Goal: Communication & Community: Answer question/provide support

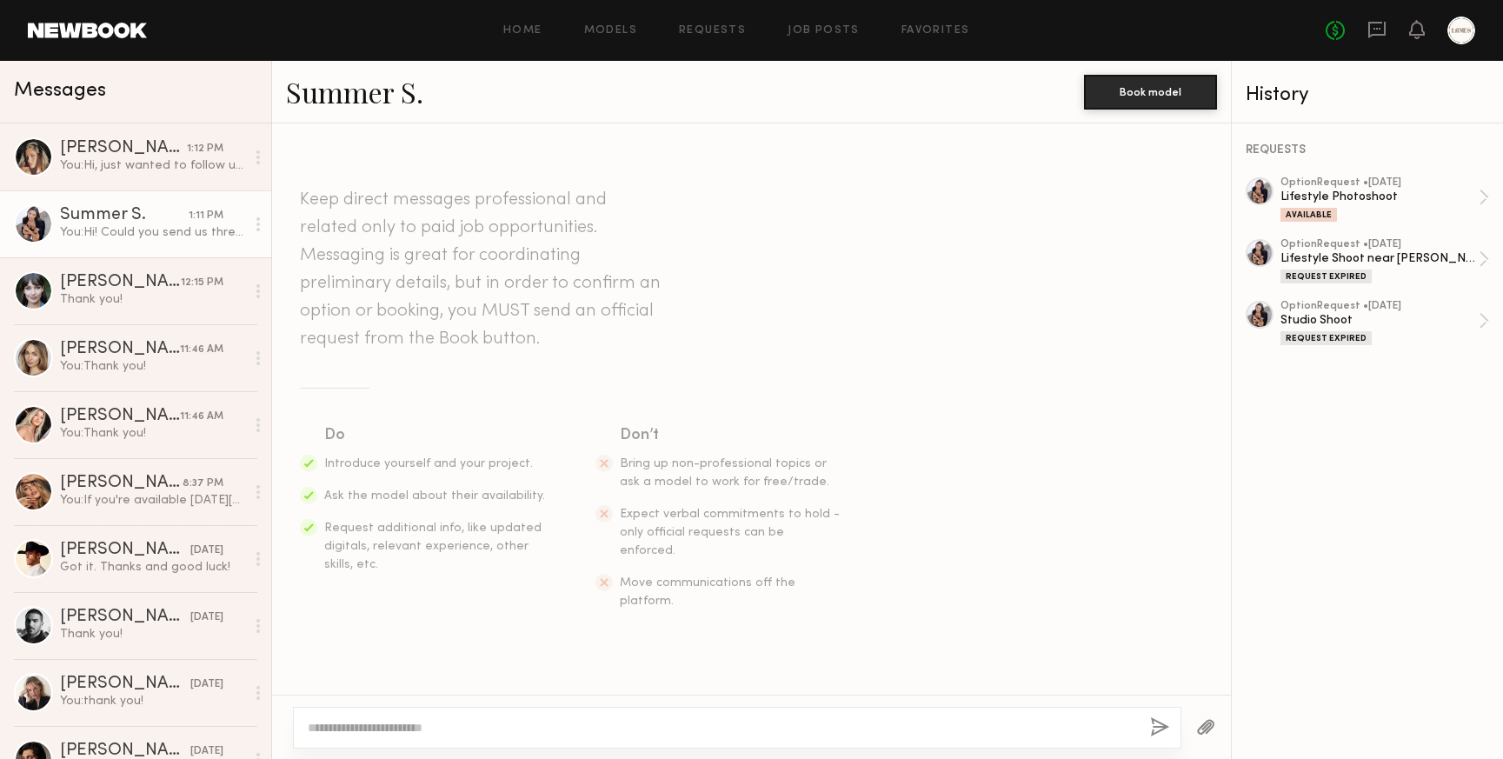
scroll to position [220, 0]
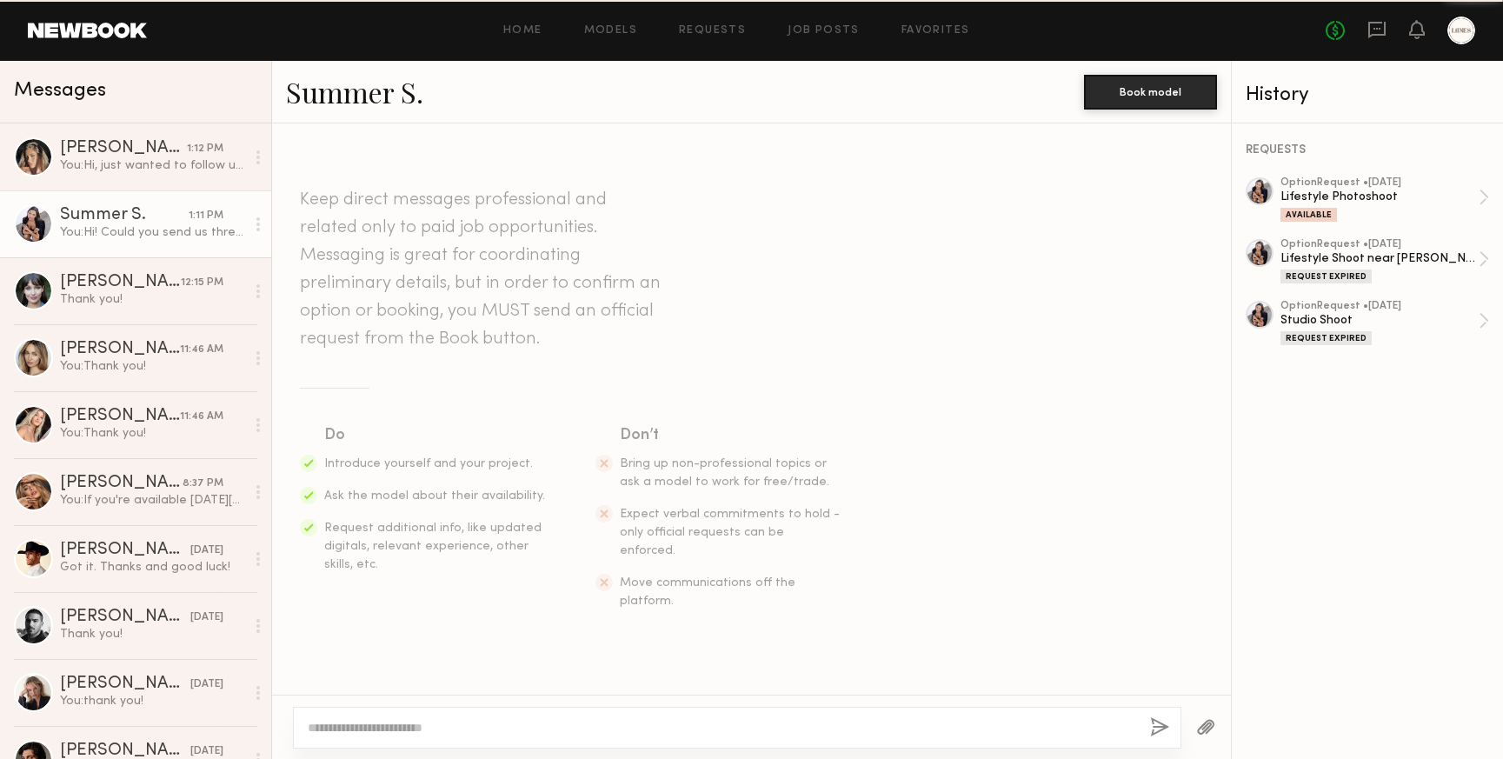
scroll to position [220, 0]
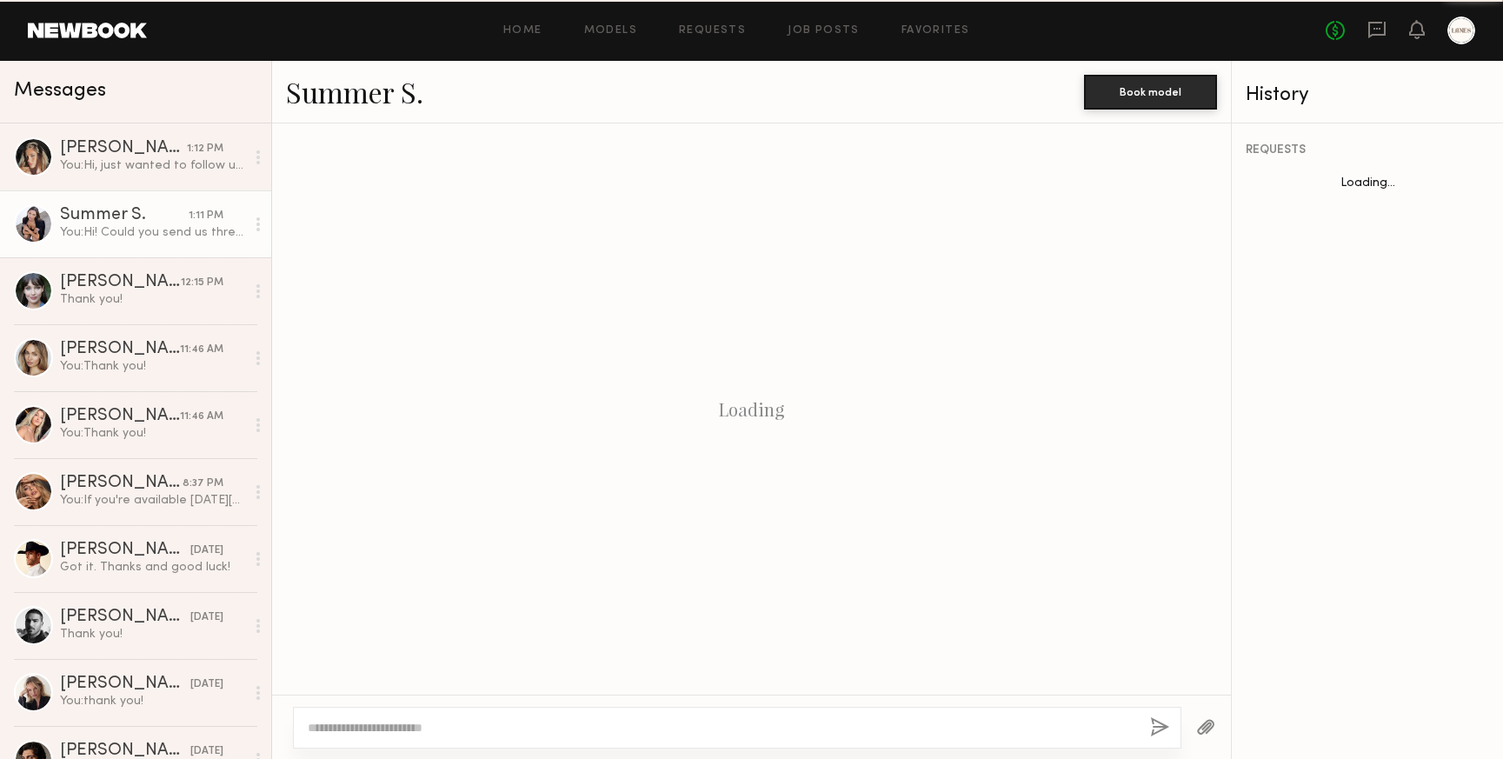
scroll to position [220, 0]
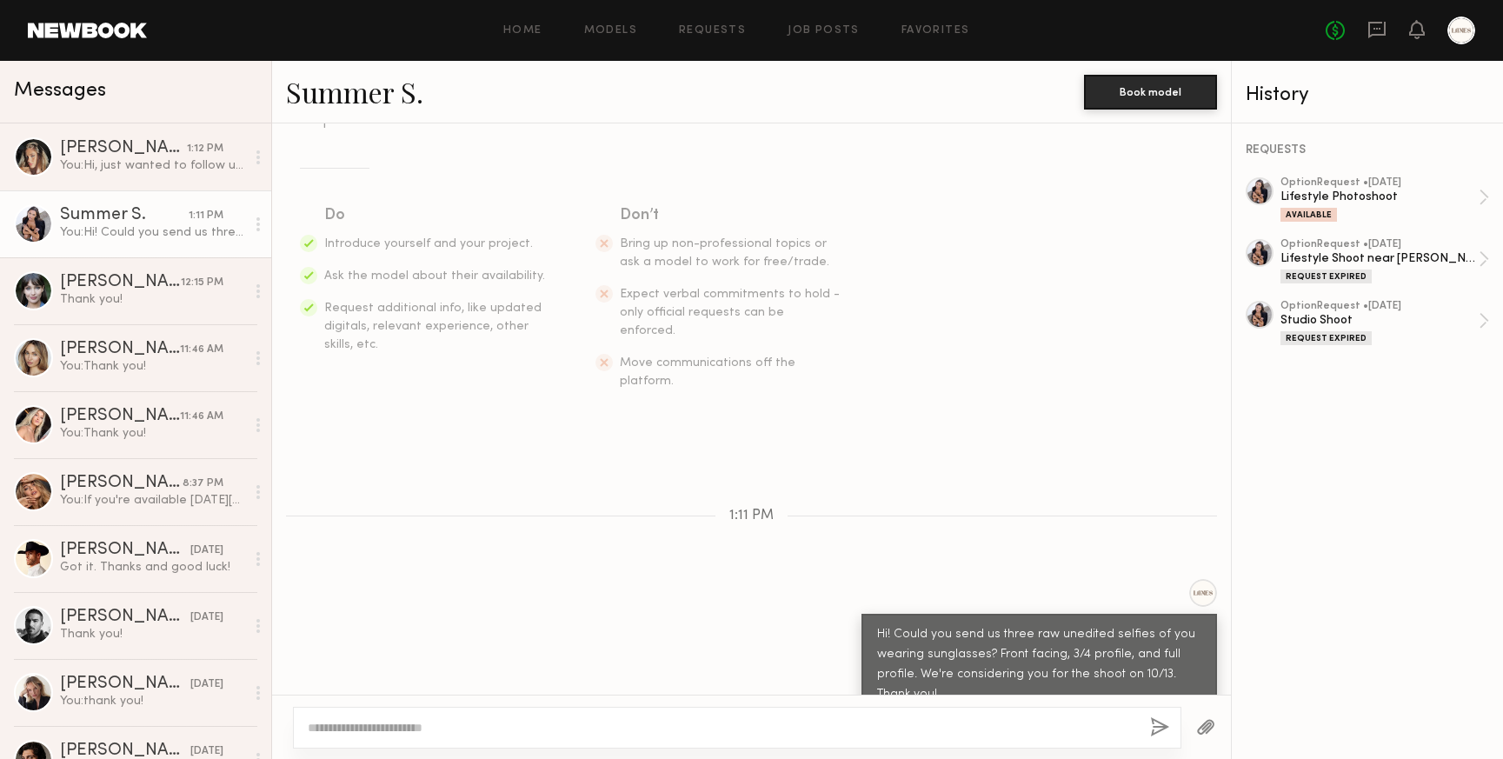
click at [538, 719] on textarea at bounding box center [722, 727] width 828 height 17
click at [93, 166] on div "You: Hi, just wanted to follow up on the above request - we are making the deci…" at bounding box center [152, 165] width 185 height 17
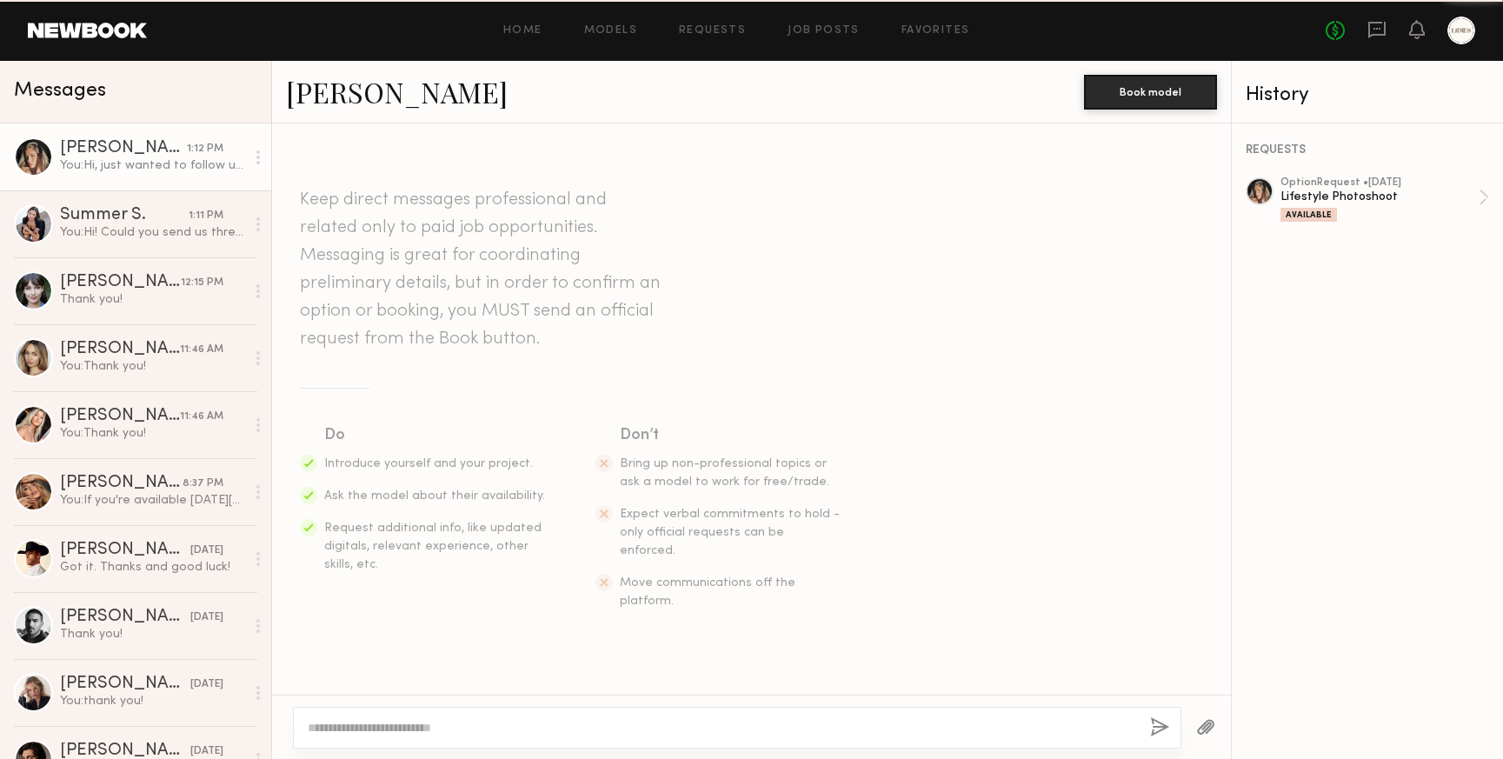
scroll to position [308, 0]
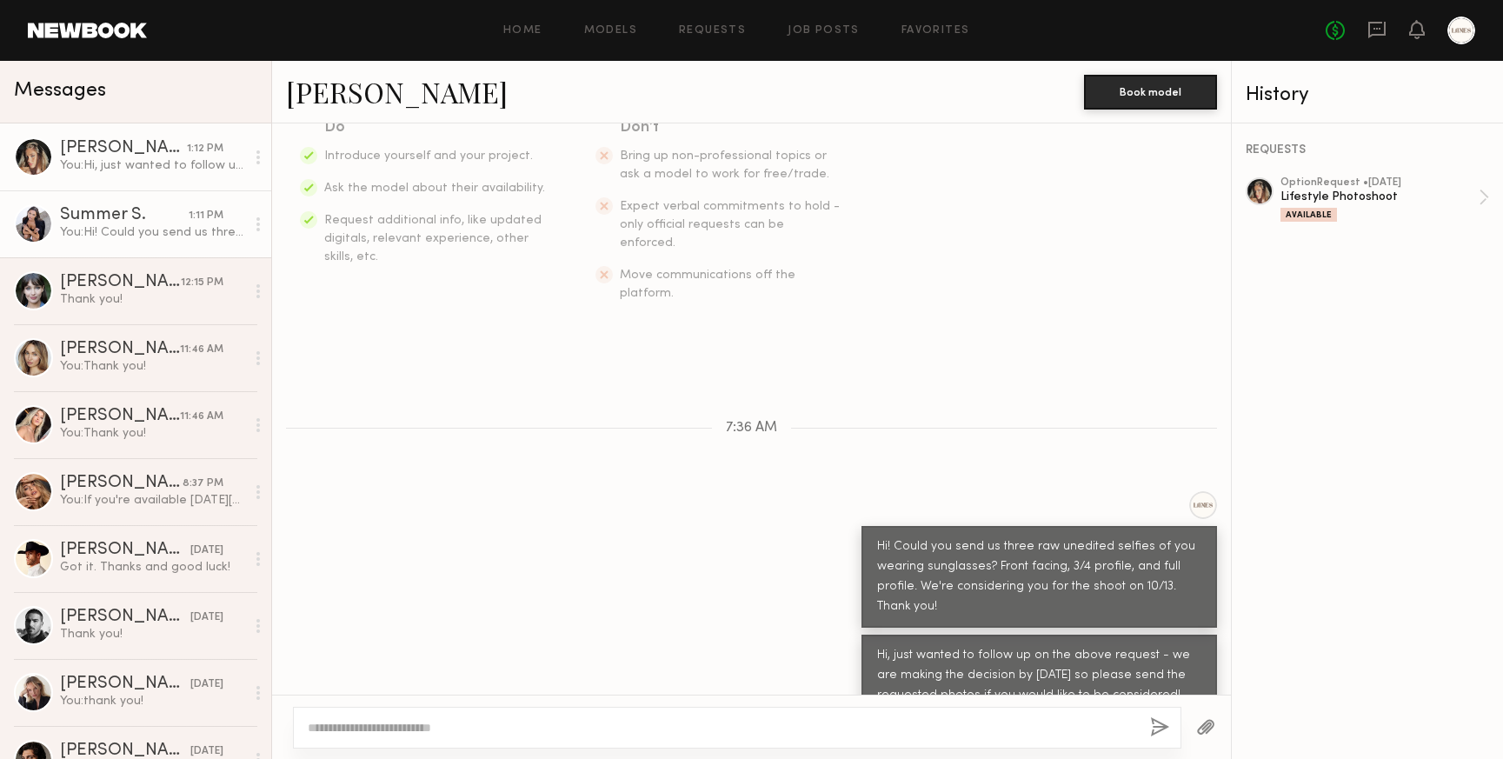
click at [122, 225] on div "You: Hi! Could you send us three raw unedited selfies of you wearing sunglasses…" at bounding box center [152, 232] width 185 height 17
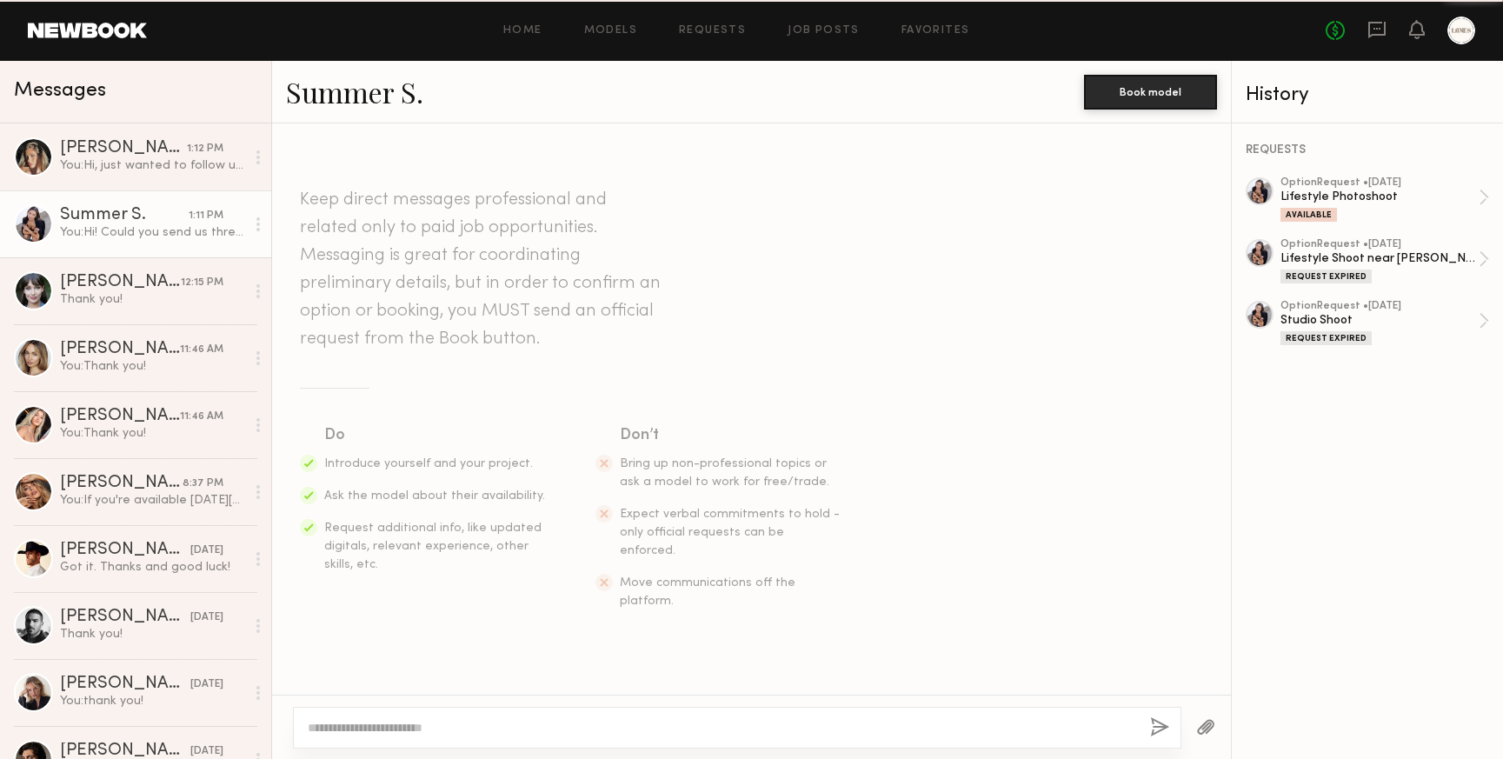
scroll to position [220, 0]
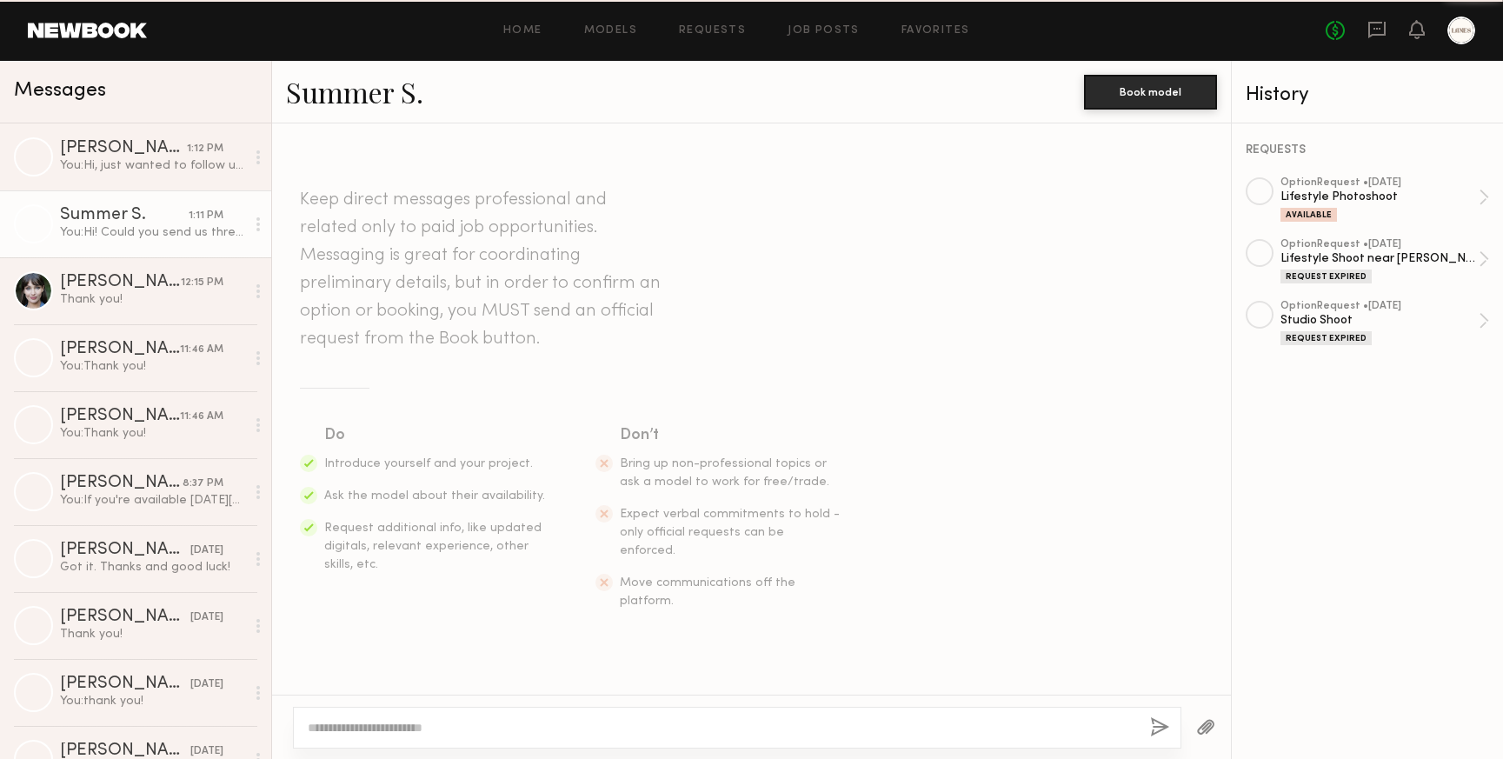
scroll to position [220, 0]
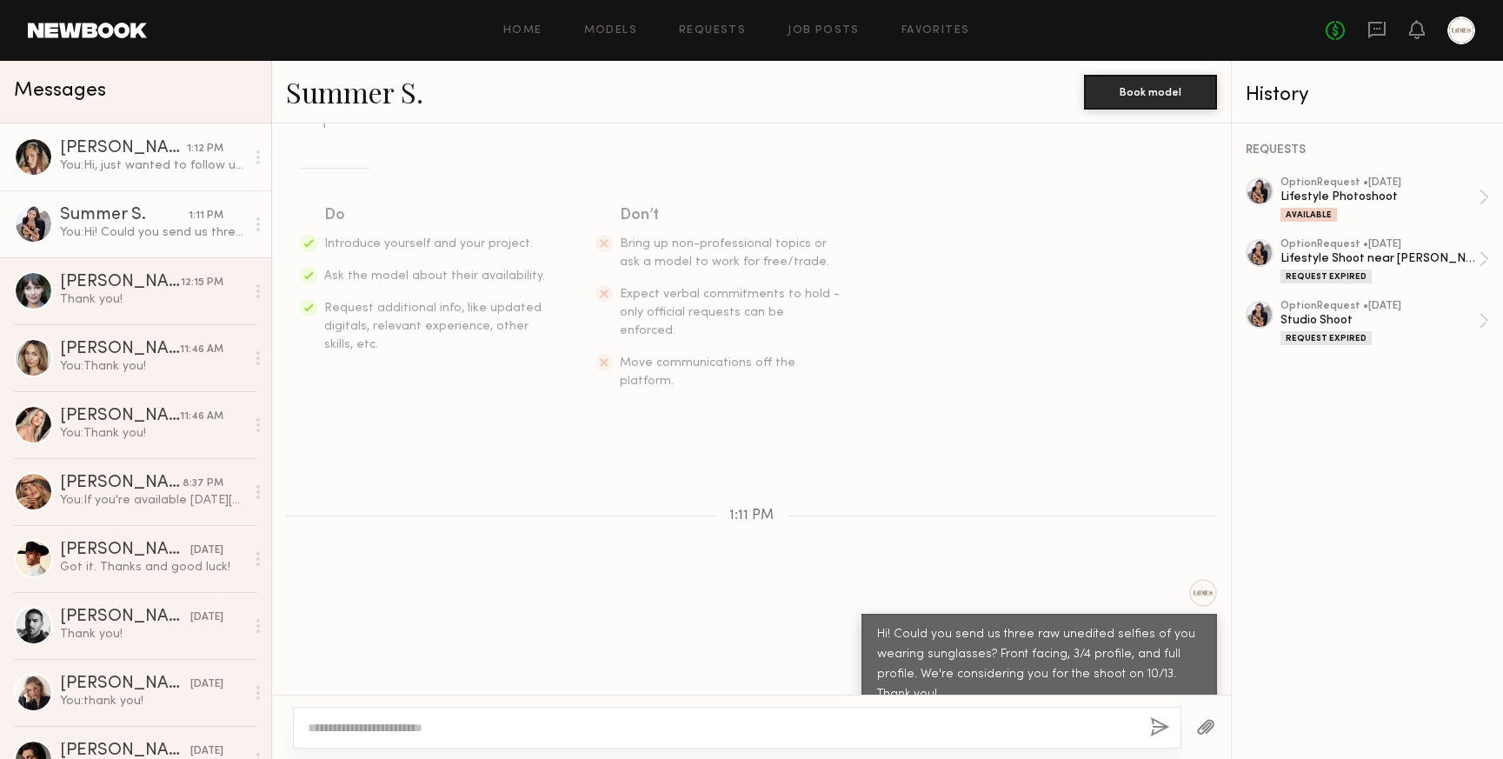
click at [158, 149] on div "Laetitia F." at bounding box center [123, 148] width 127 height 17
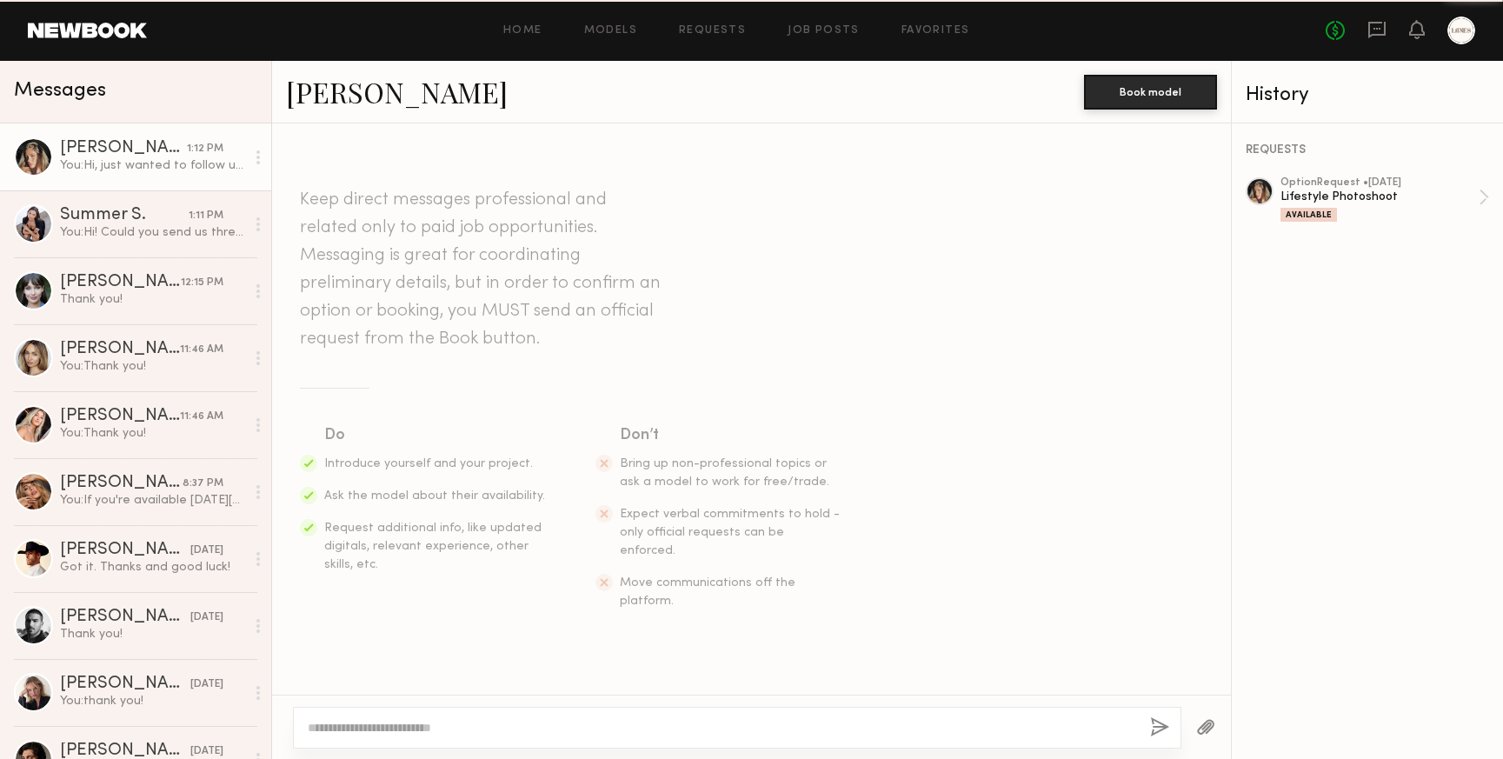
scroll to position [308, 0]
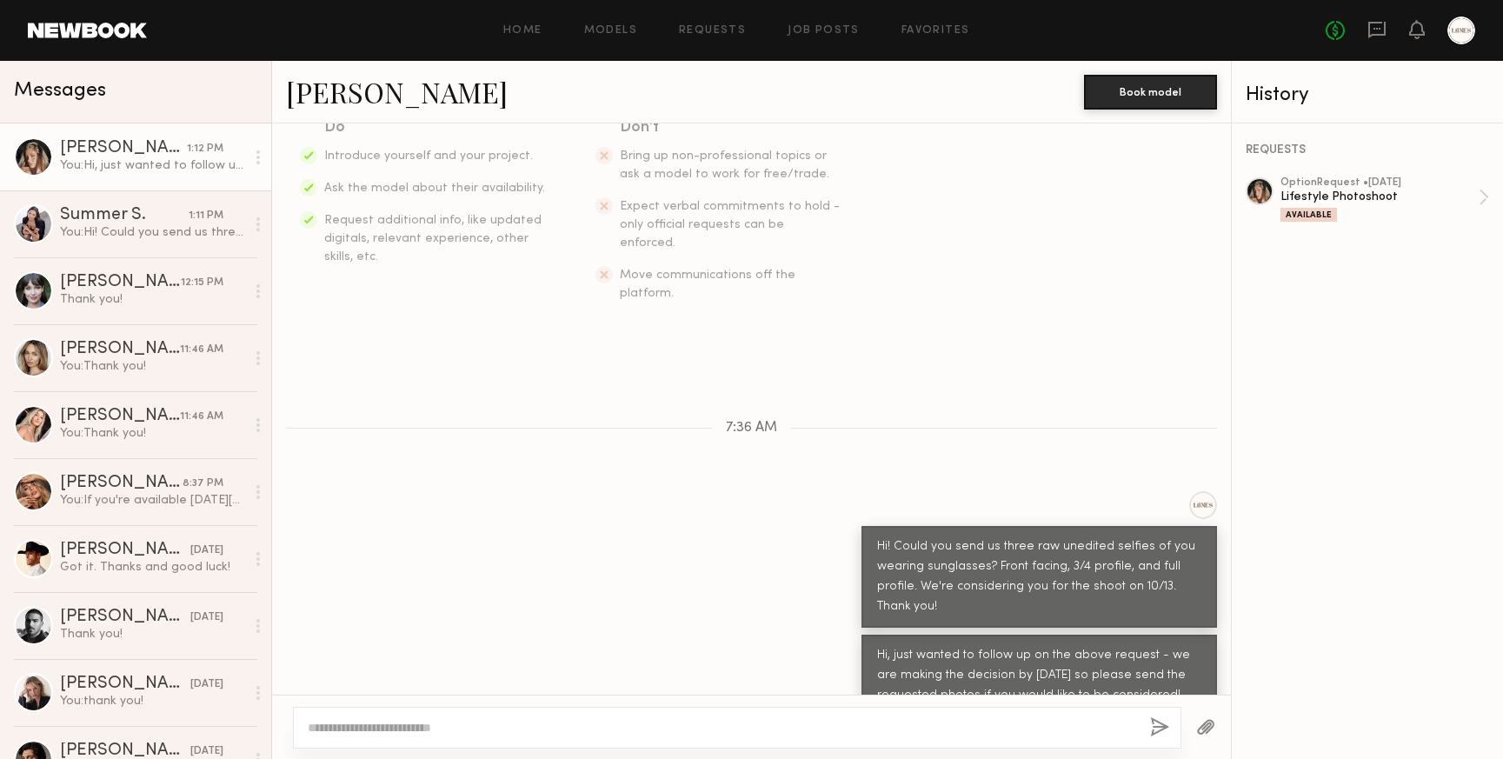
drag, startPoint x: 1172, startPoint y: 659, endPoint x: 875, endPoint y: 611, distance: 300.2
click at [875, 635] on div "Hi, just wanted to follow up on the above request - we are making the decision …" at bounding box center [1039, 676] width 356 height 82
click at [685, 516] on div "Hi! Could you send us three raw unedited selfies of you wearing sunglasses? Fro…" at bounding box center [751, 559] width 959 height 136
click at [121, 228] on div "You: Hi! Could you send us three raw unedited selfies of you wearing sunglasses…" at bounding box center [152, 232] width 185 height 17
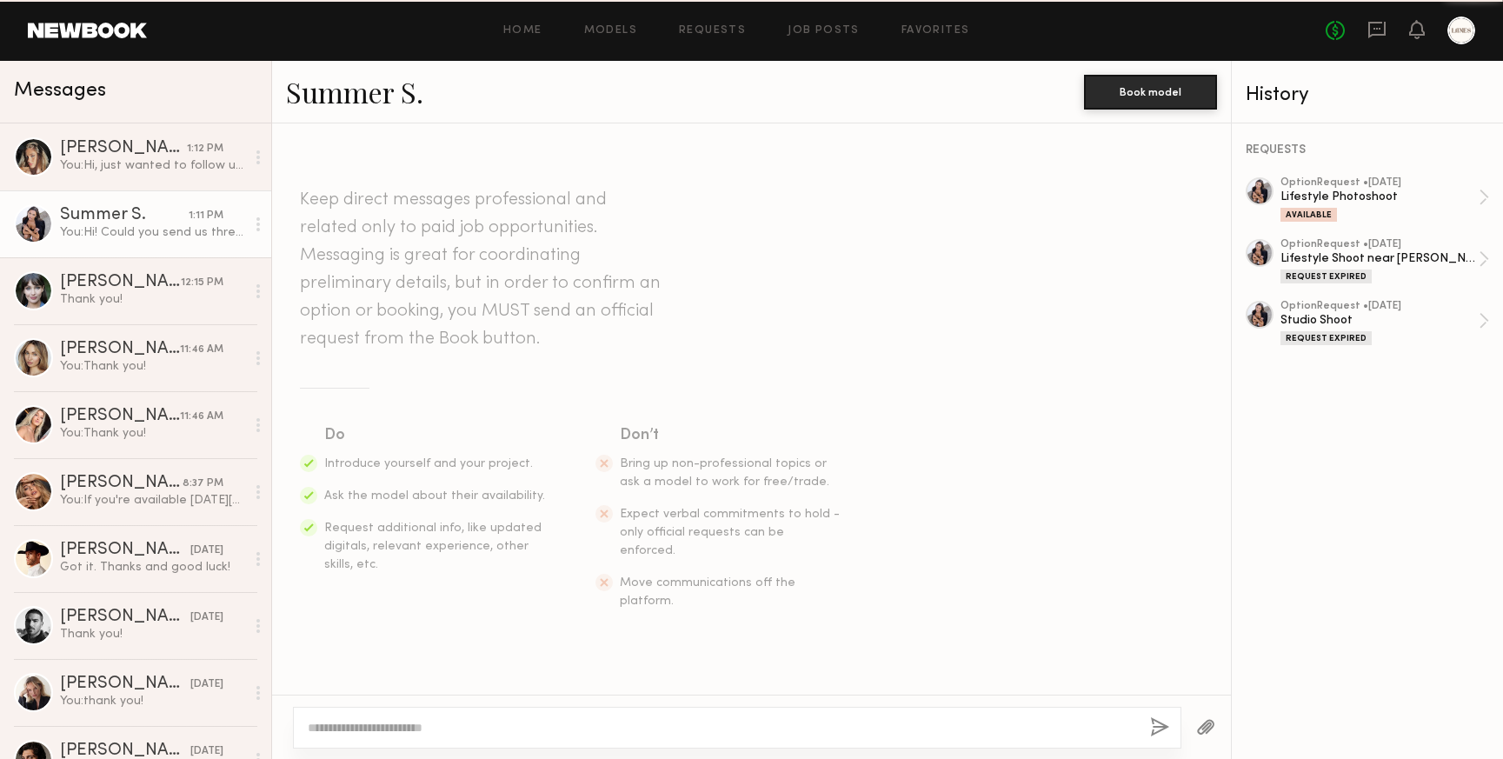
scroll to position [220, 0]
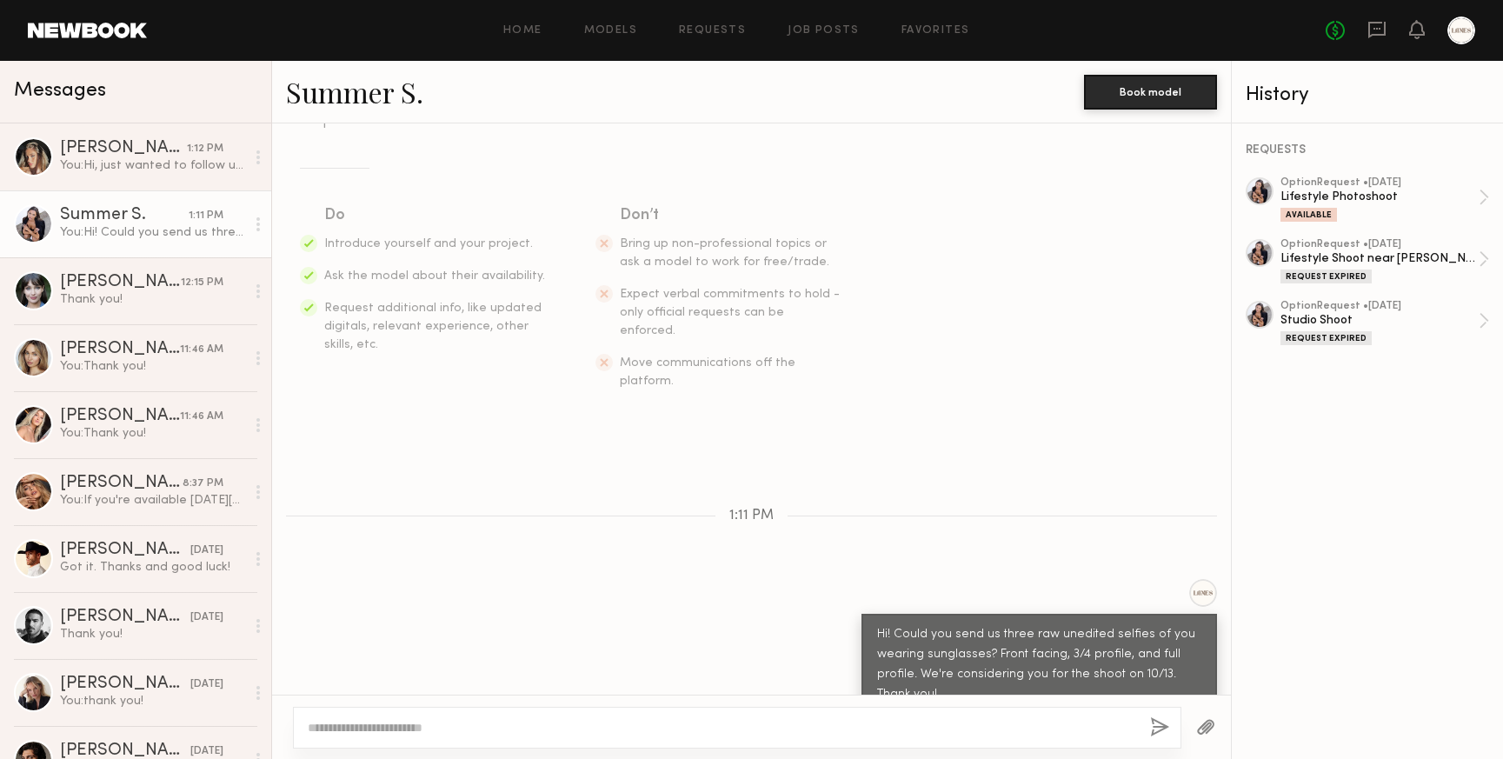
click at [336, 99] on link "Summer S." at bounding box center [354, 91] width 137 height 37
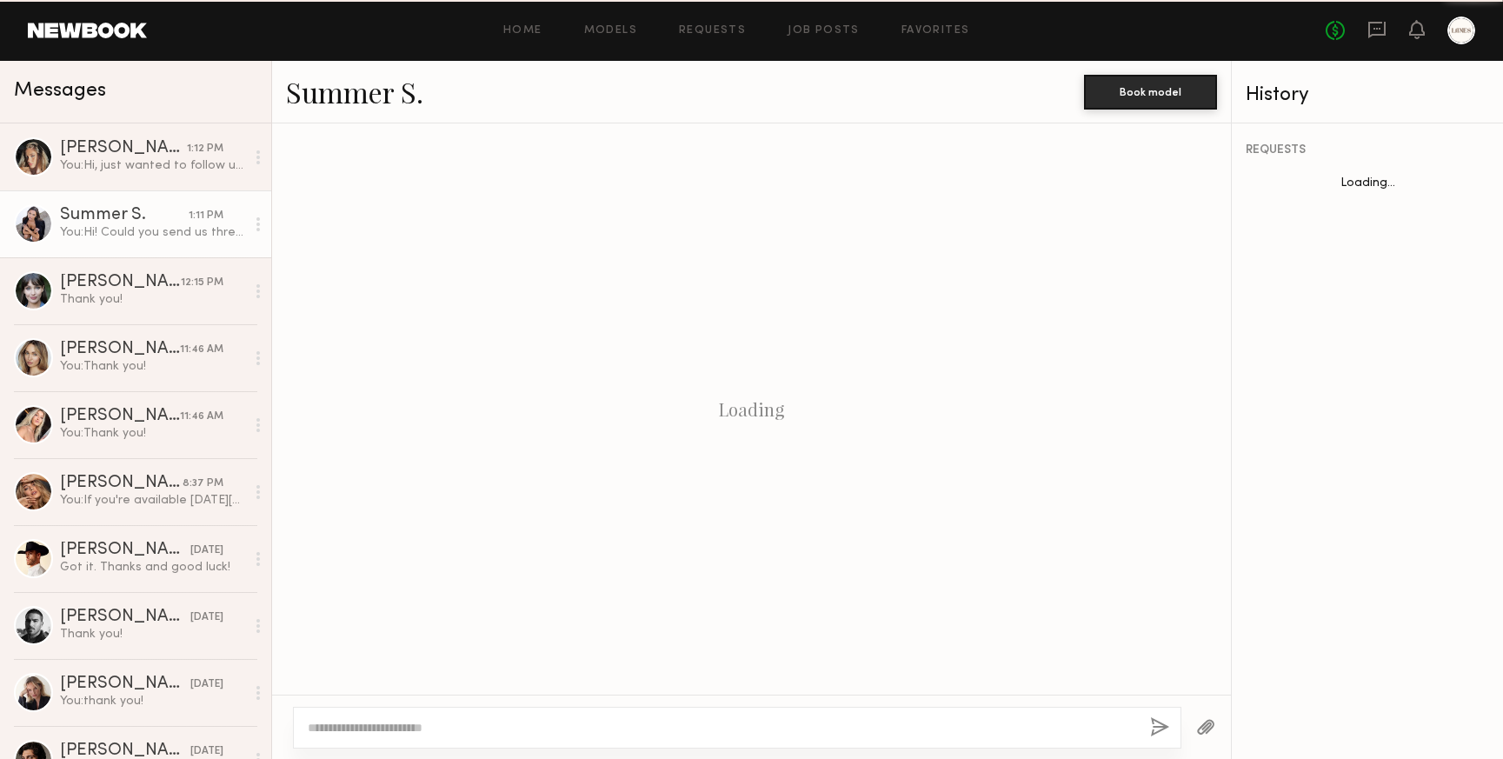
scroll to position [220, 0]
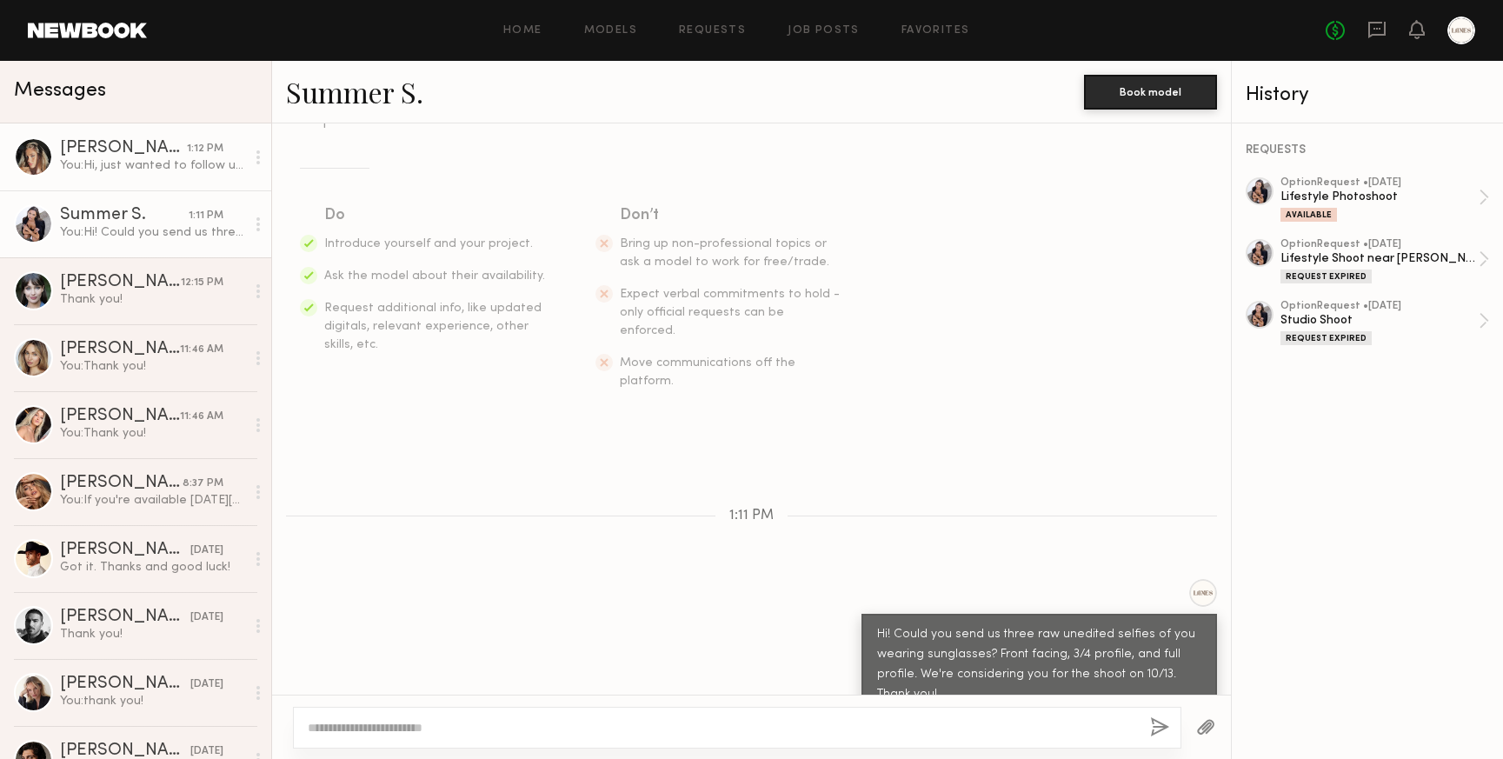
click at [119, 168] on div "You: Hi, just wanted to follow up on the above request - we are making the deci…" at bounding box center [152, 165] width 185 height 17
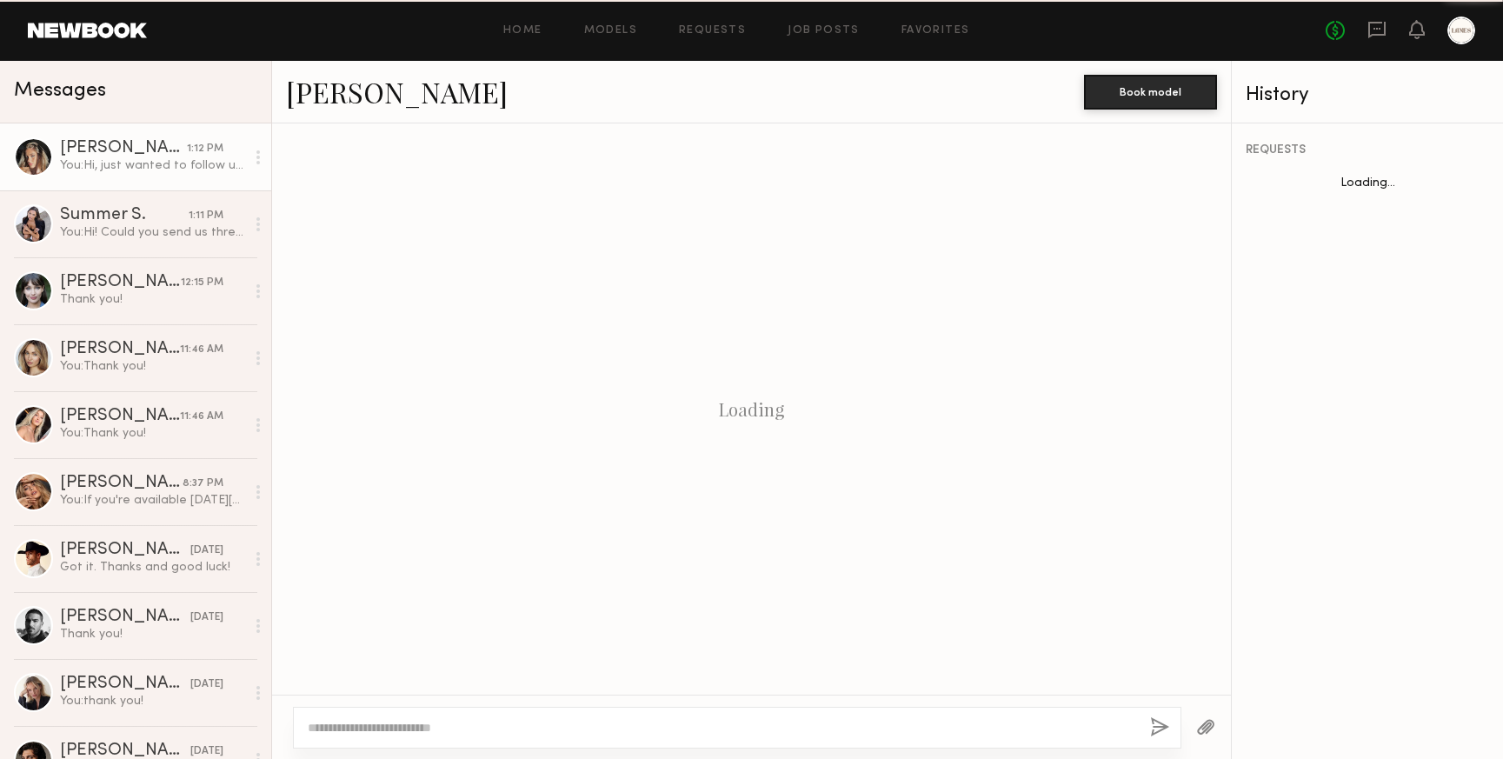
scroll to position [308, 0]
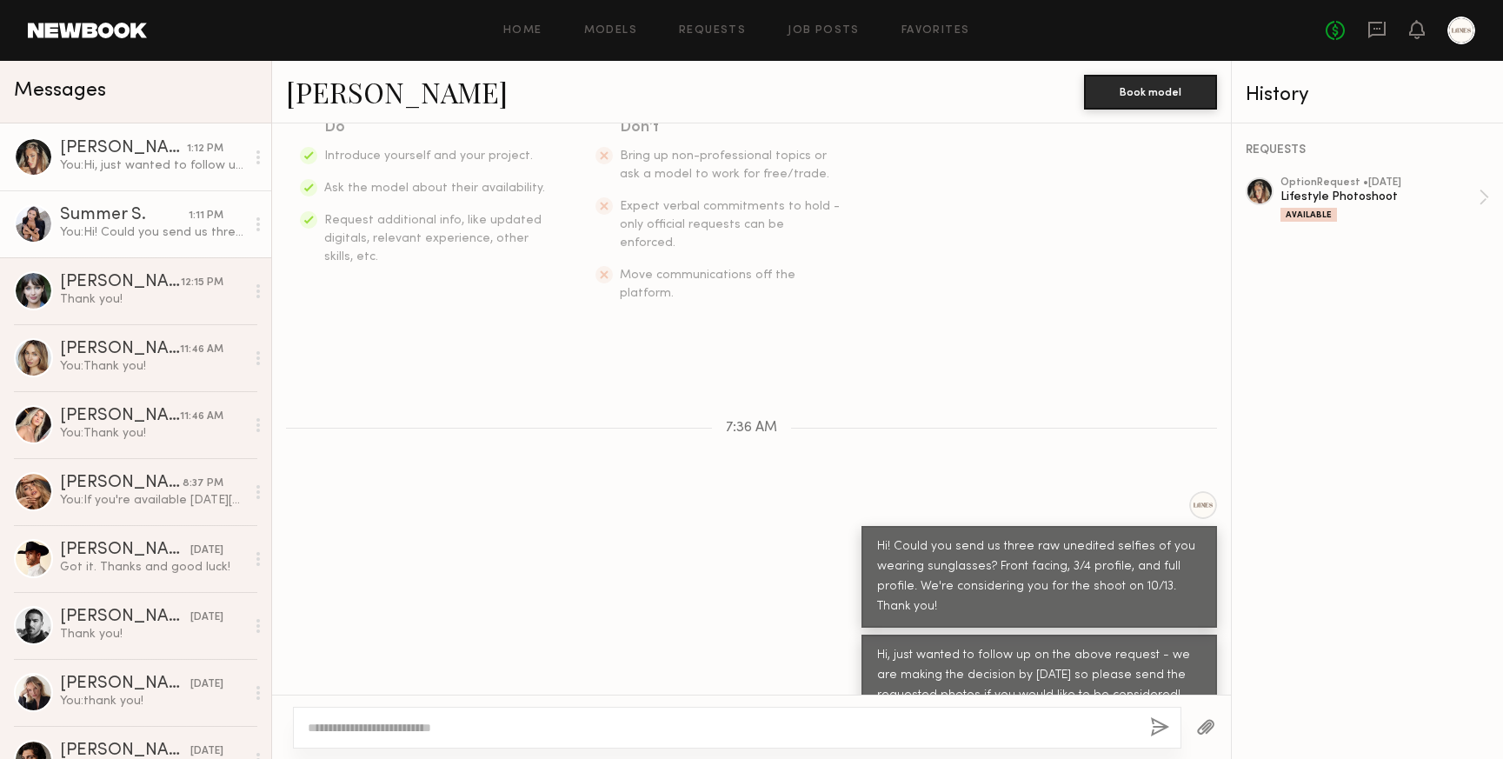
click at [127, 217] on div "Summer S." at bounding box center [124, 215] width 129 height 17
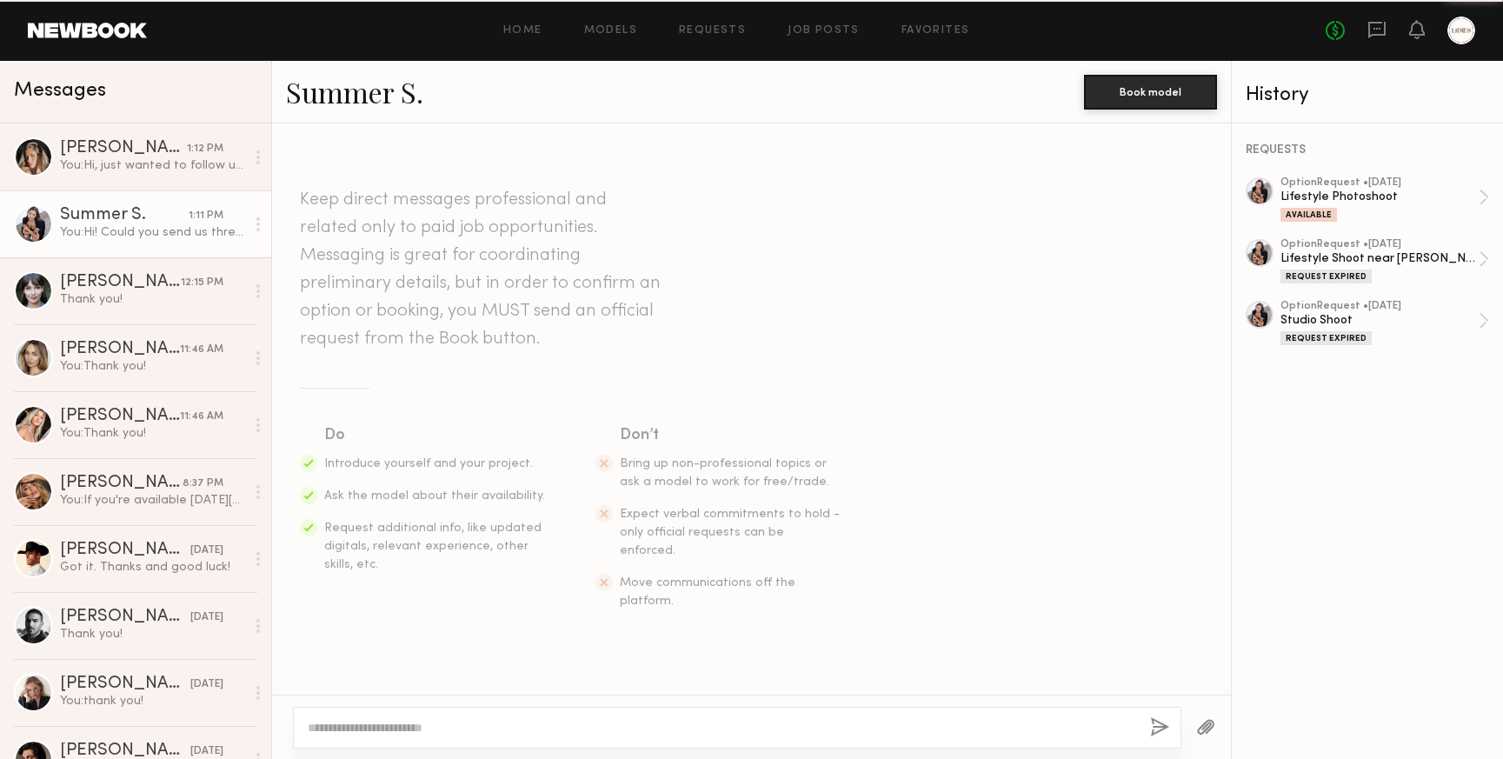
scroll to position [220, 0]
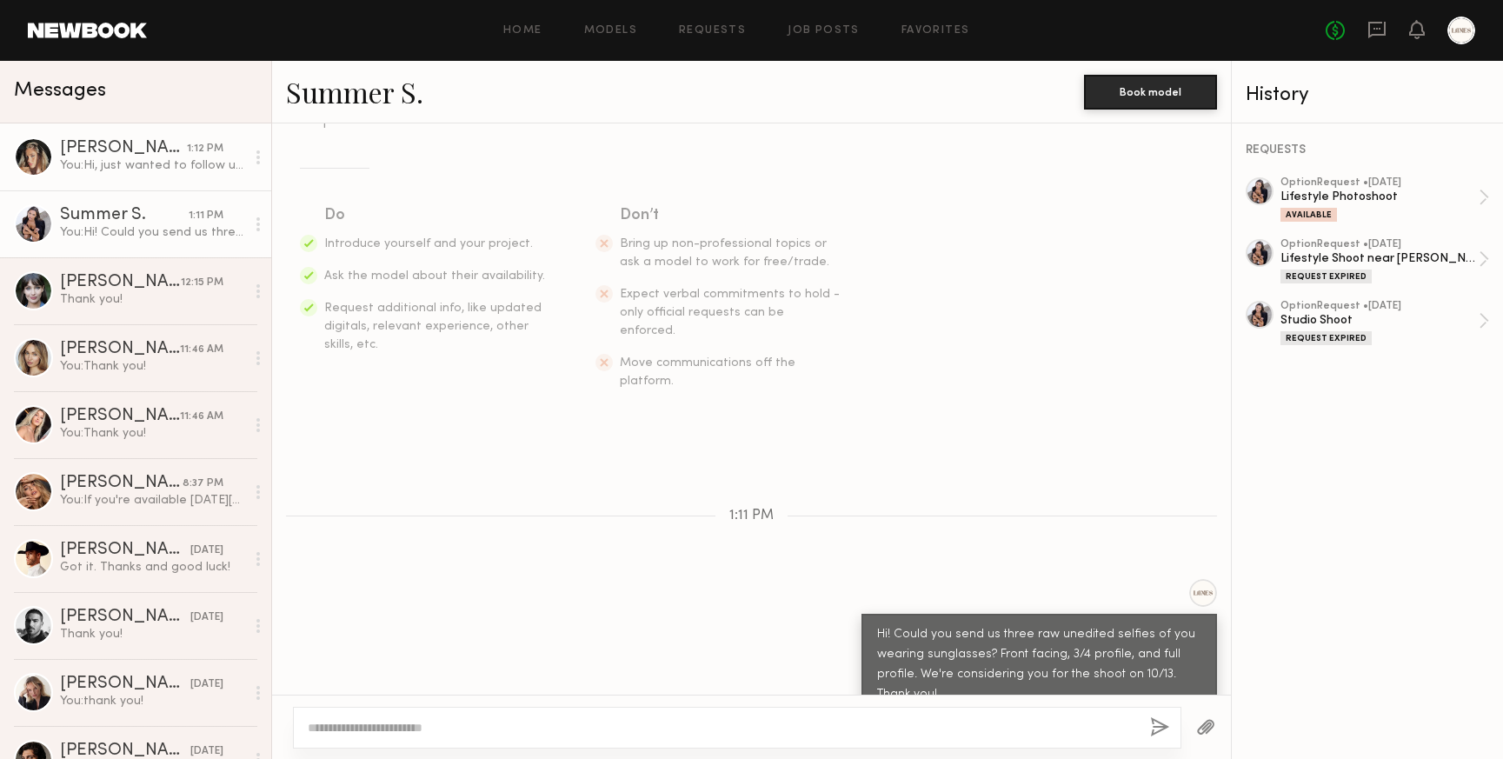
click at [124, 137] on link "Laetitia F. 1:12 PM You: Hi, just wanted to follow up on the above request - we…" at bounding box center [135, 156] width 271 height 67
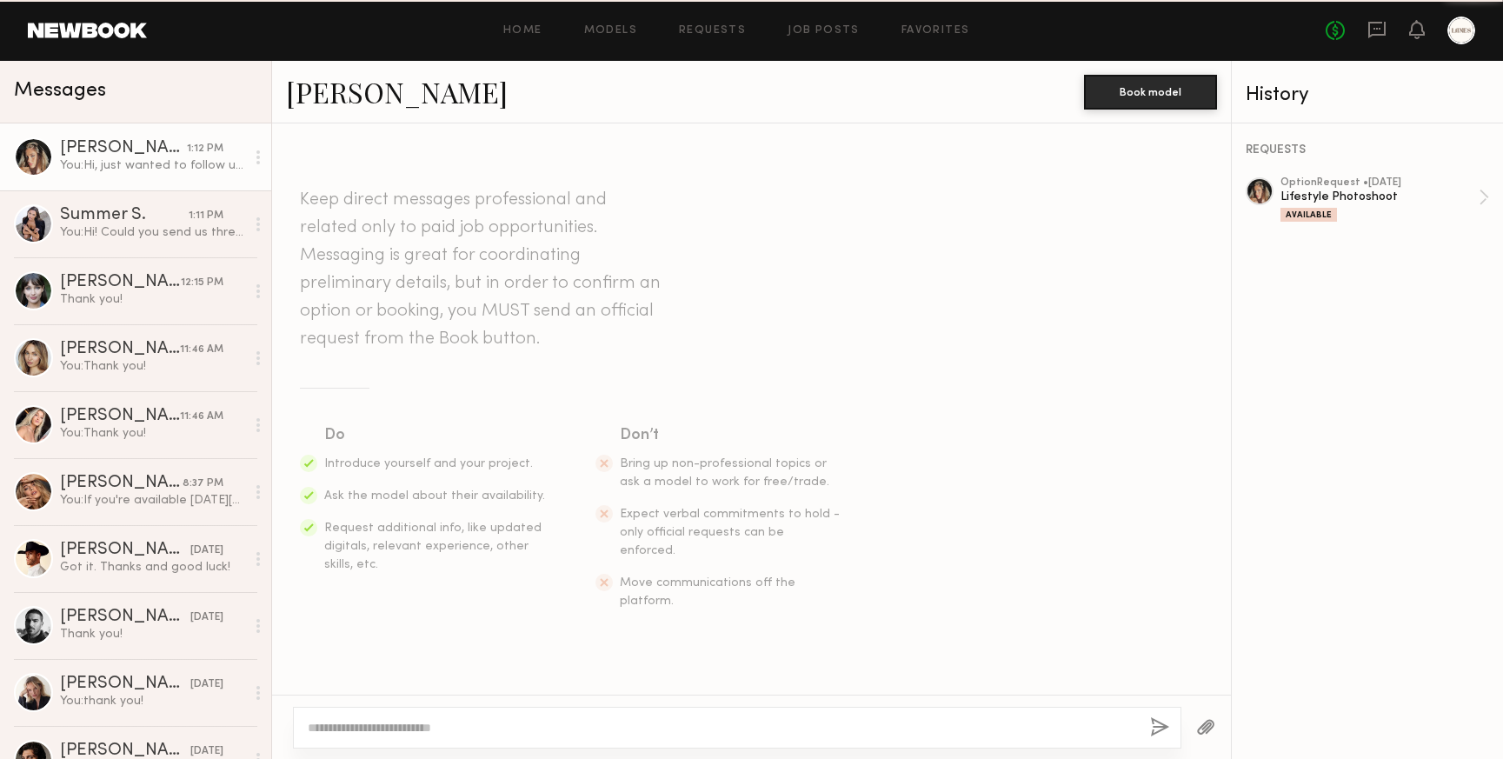
scroll to position [308, 0]
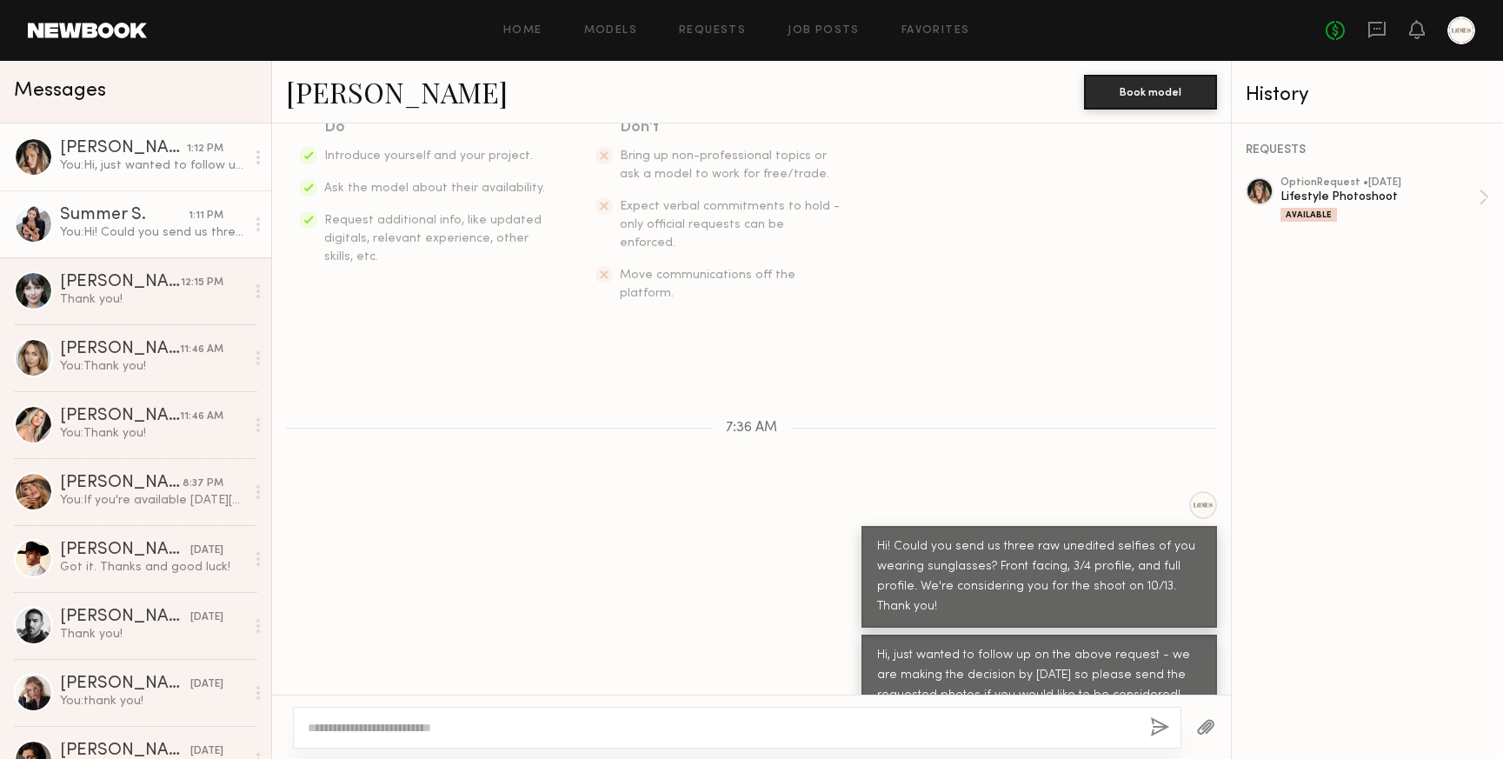
click at [97, 240] on div "You: Hi! Could you send us three raw unedited selfies of you wearing sunglasses…" at bounding box center [152, 232] width 185 height 17
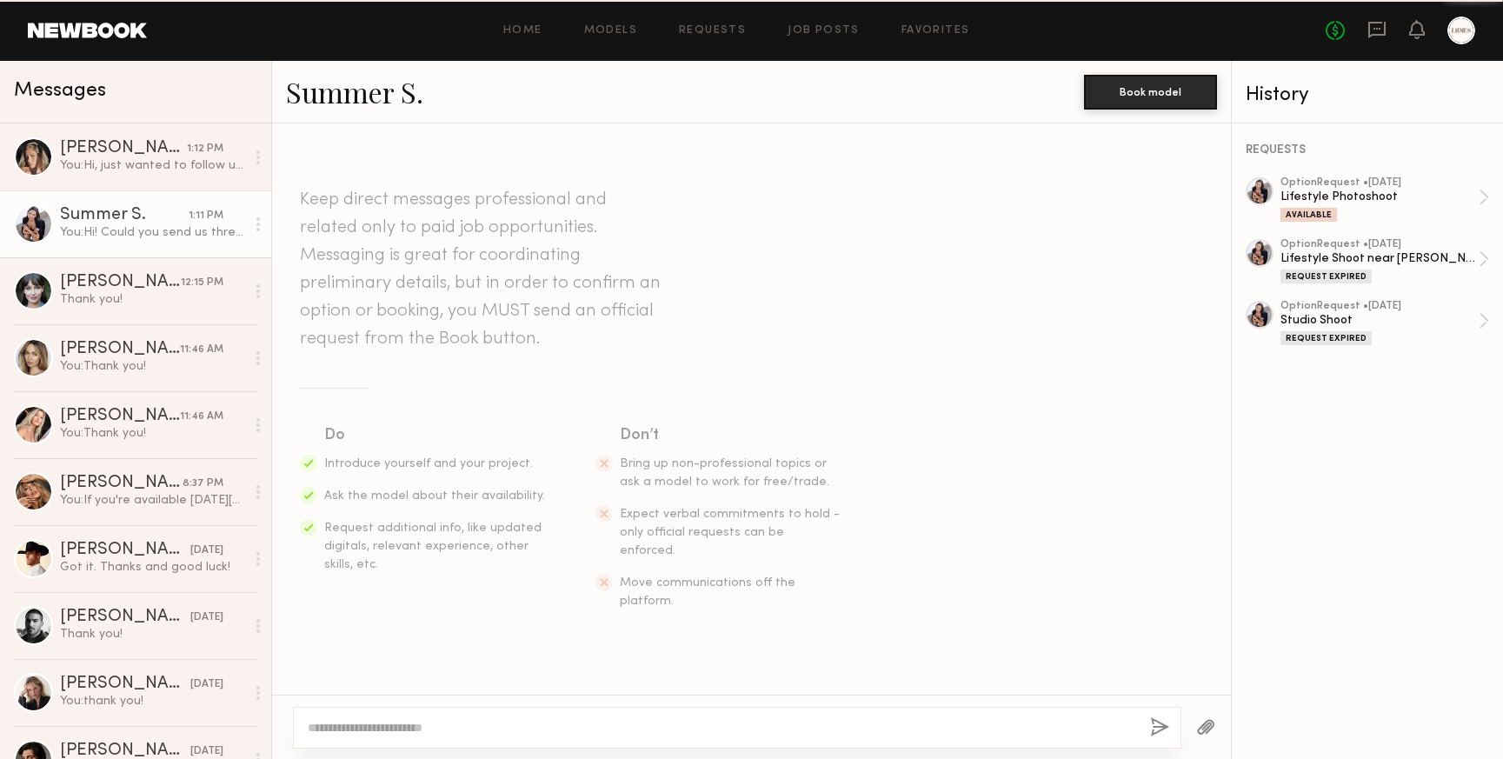
scroll to position [220, 0]
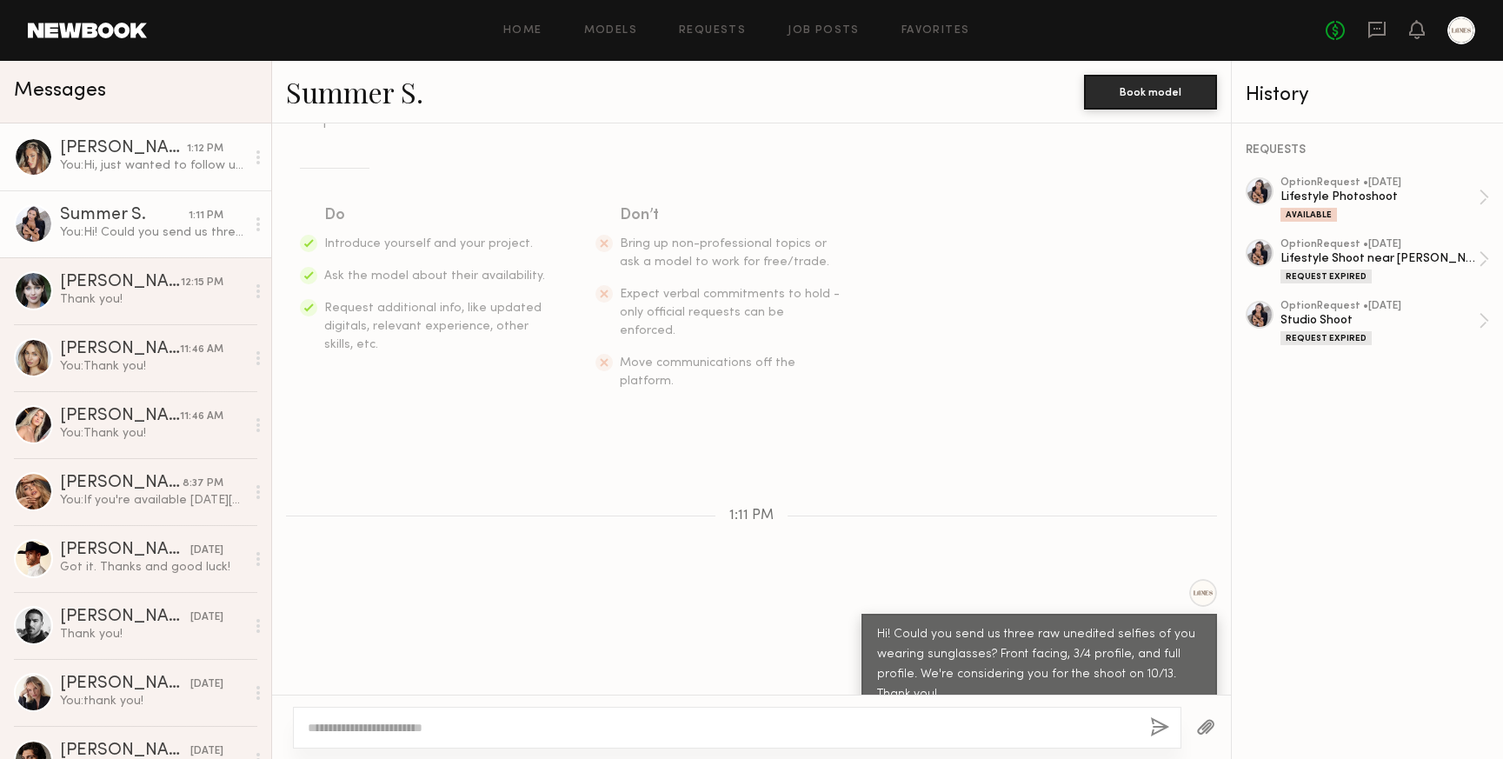
click at [116, 170] on div "You: Hi, just wanted to follow up on the above request - we are making the deci…" at bounding box center [152, 165] width 185 height 17
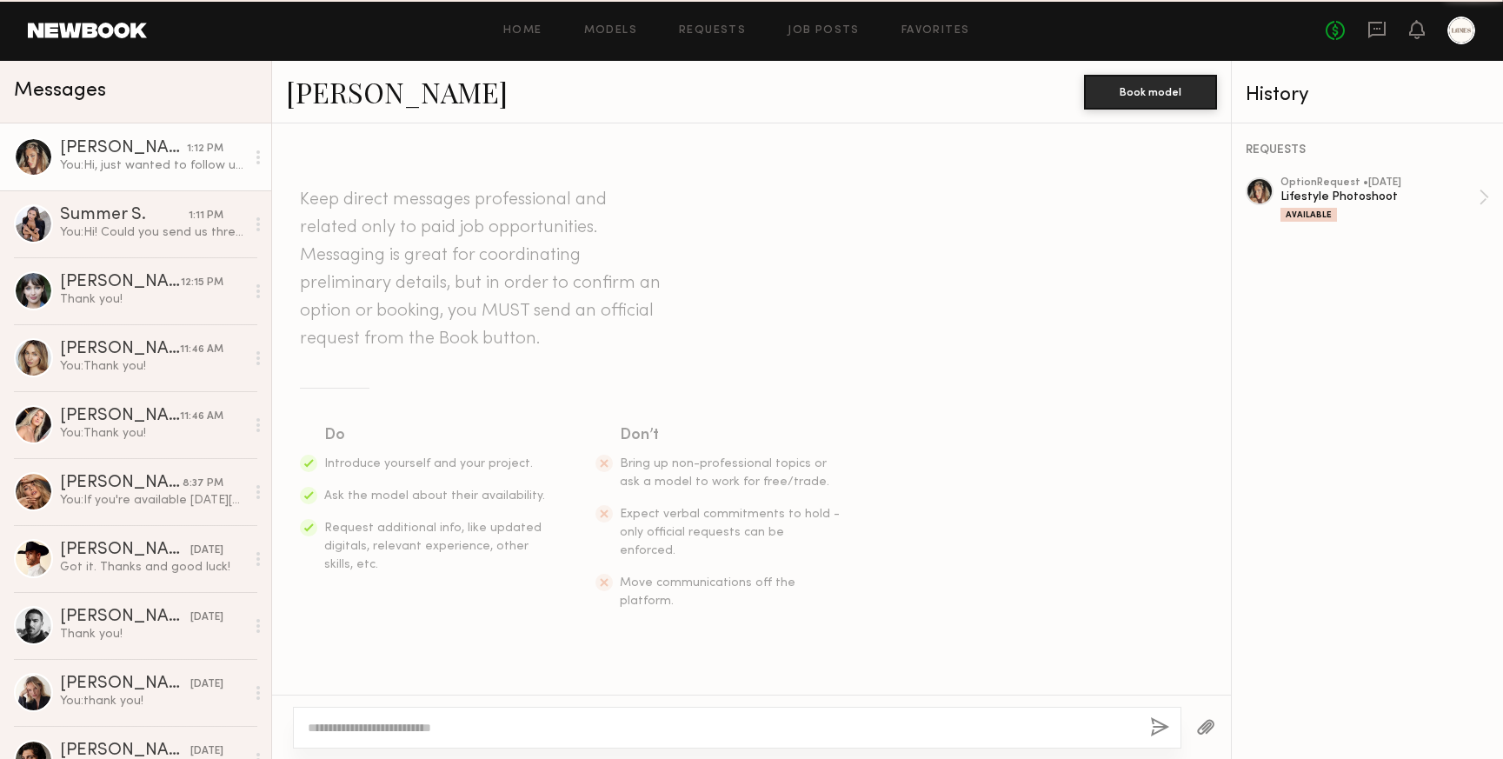
scroll to position [308, 0]
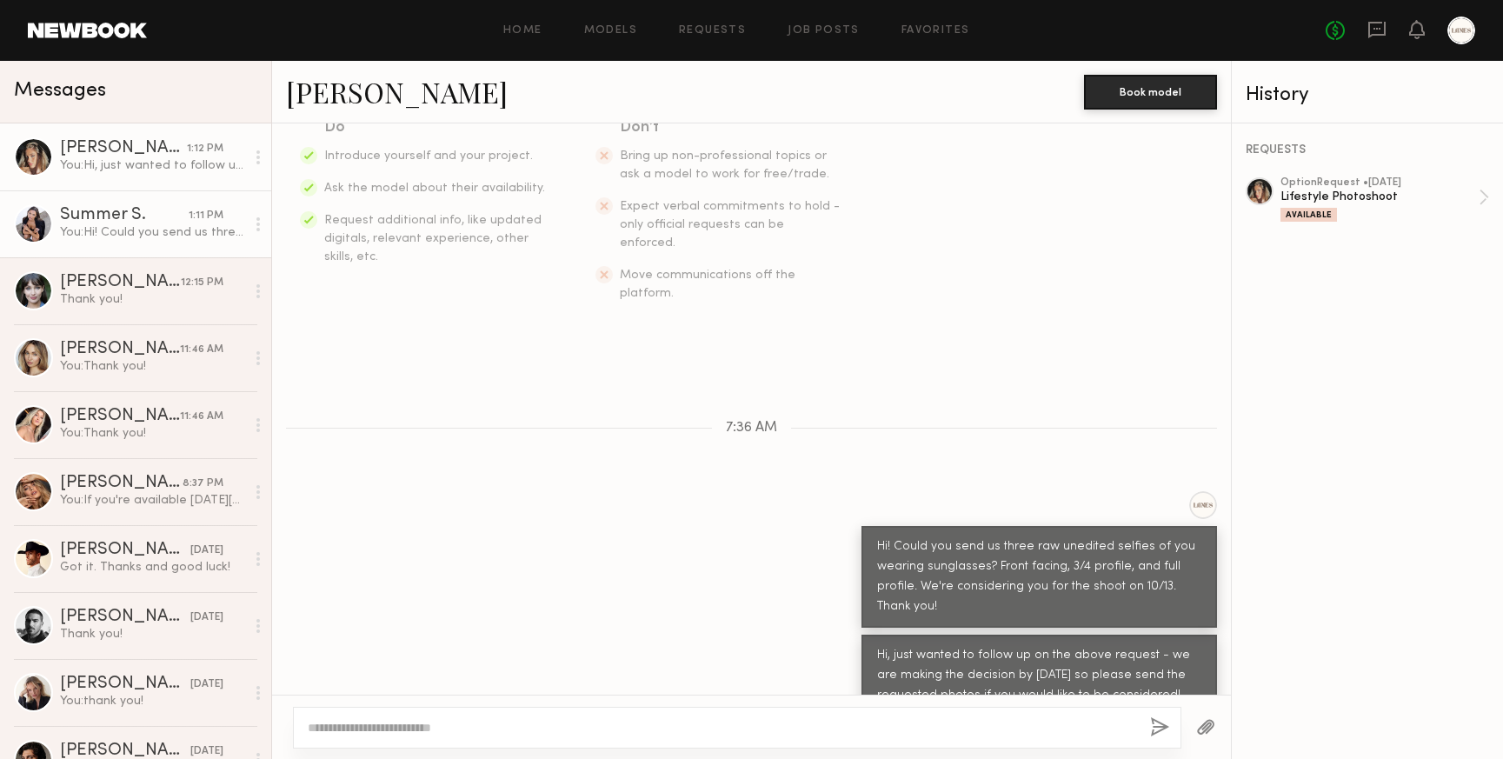
click at [111, 228] on div "You: Hi! Could you send us three raw unedited selfies of you wearing sunglasses…" at bounding box center [152, 232] width 185 height 17
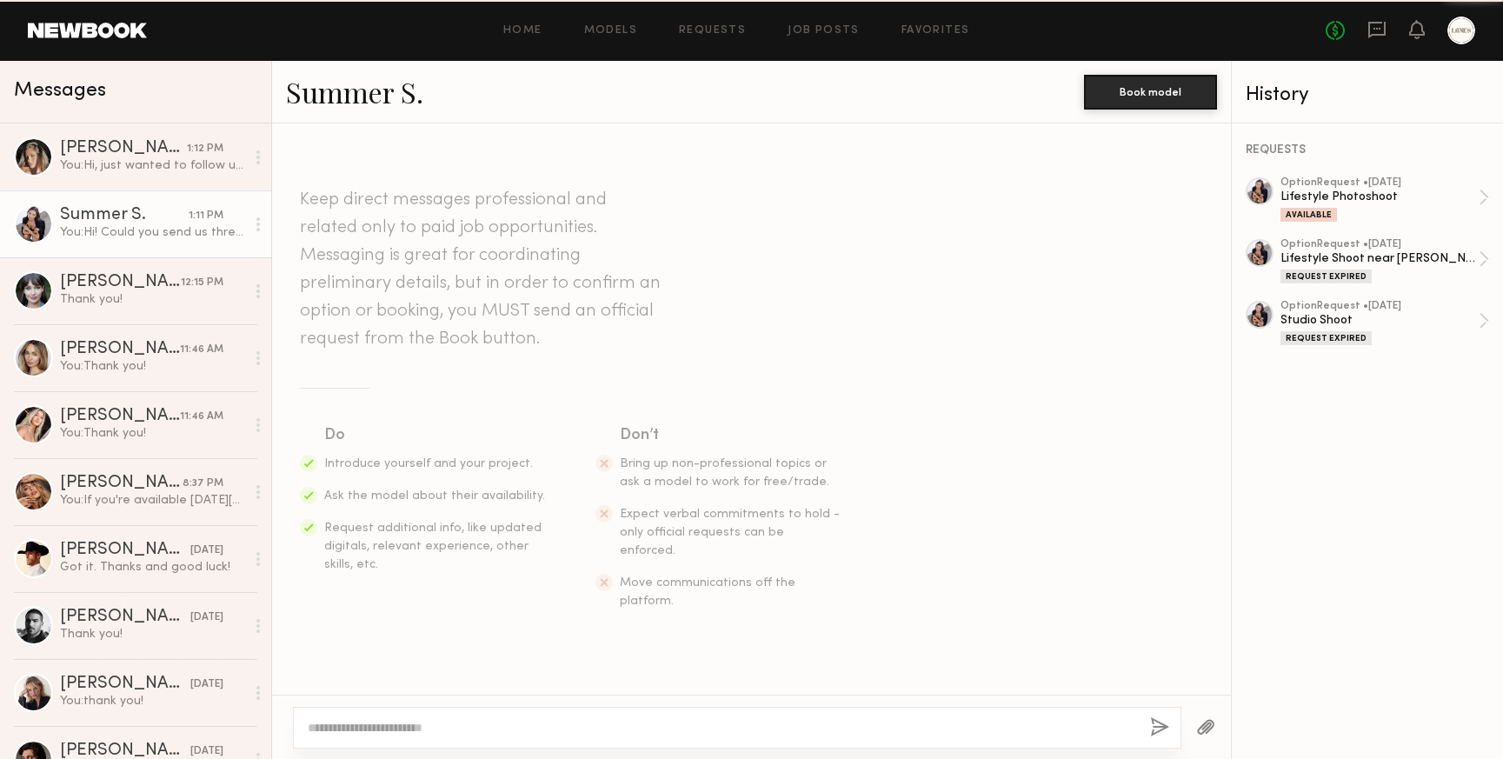
scroll to position [220, 0]
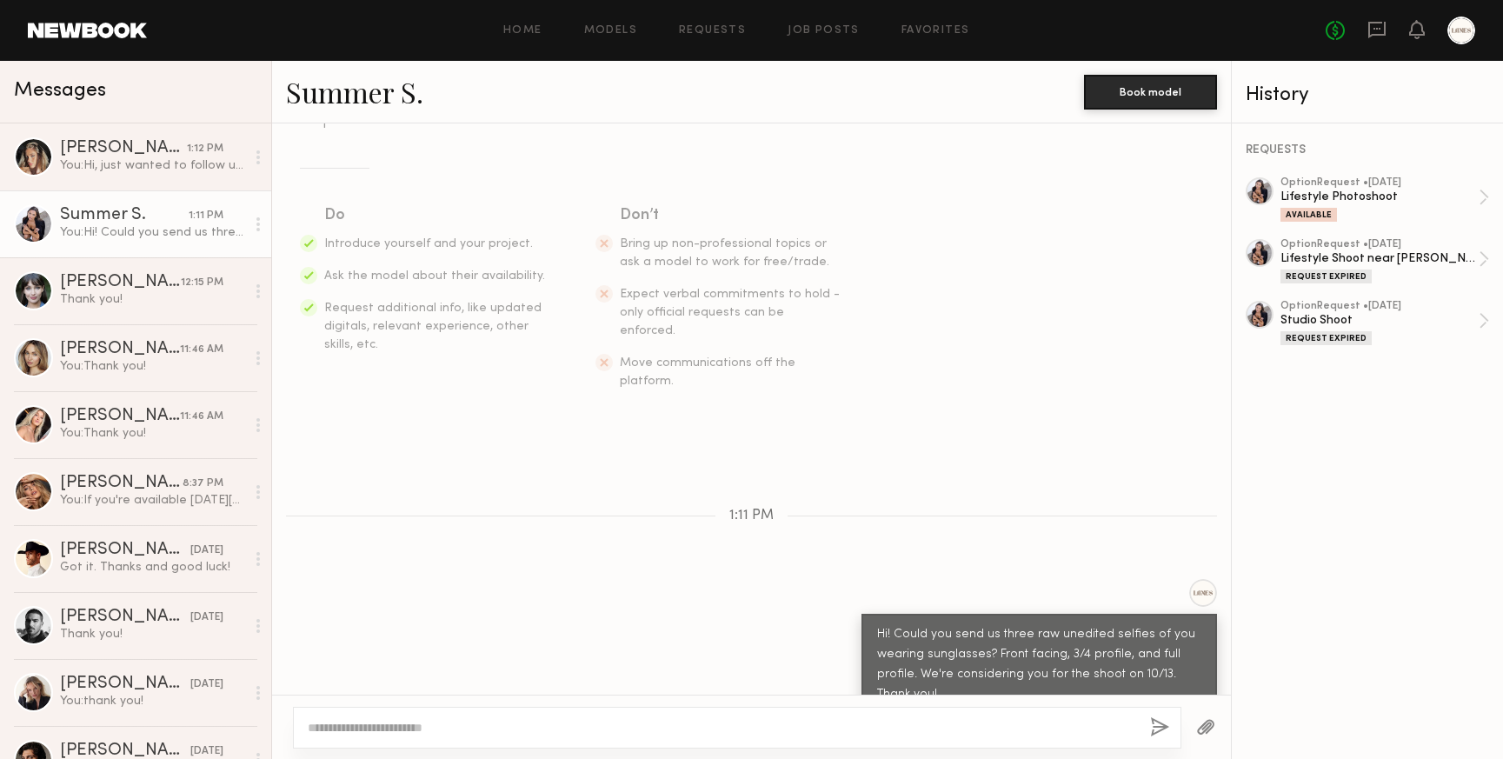
click at [623, 730] on textarea at bounding box center [722, 727] width 828 height 17
drag, startPoint x: 817, startPoint y: 727, endPoint x: 724, endPoint y: 734, distance: 93.3
click at [724, 734] on textarea "**********" at bounding box center [722, 727] width 828 height 17
type textarea "**********"
click at [1153, 728] on button "button" at bounding box center [1159, 728] width 19 height 22
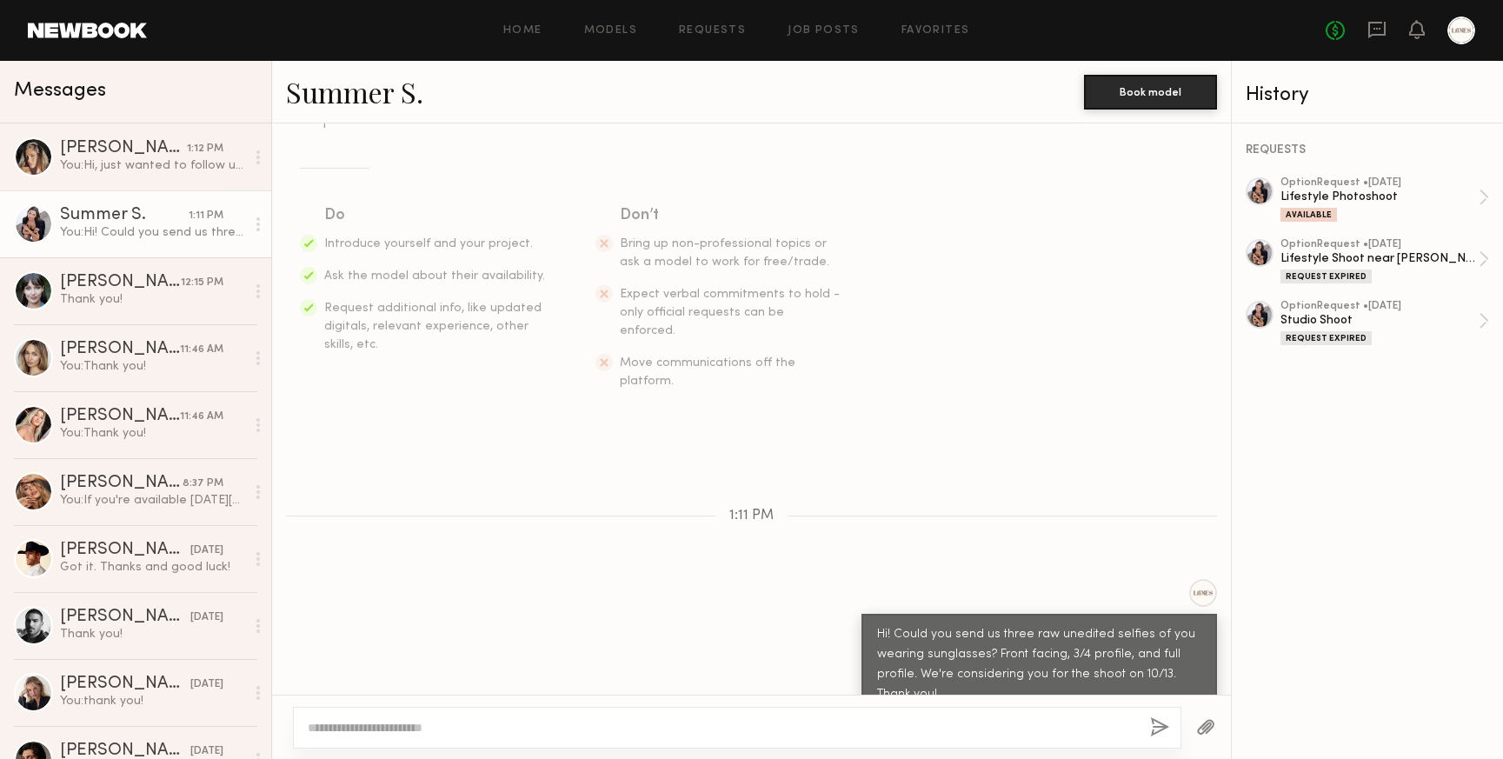
scroll to position [440, 0]
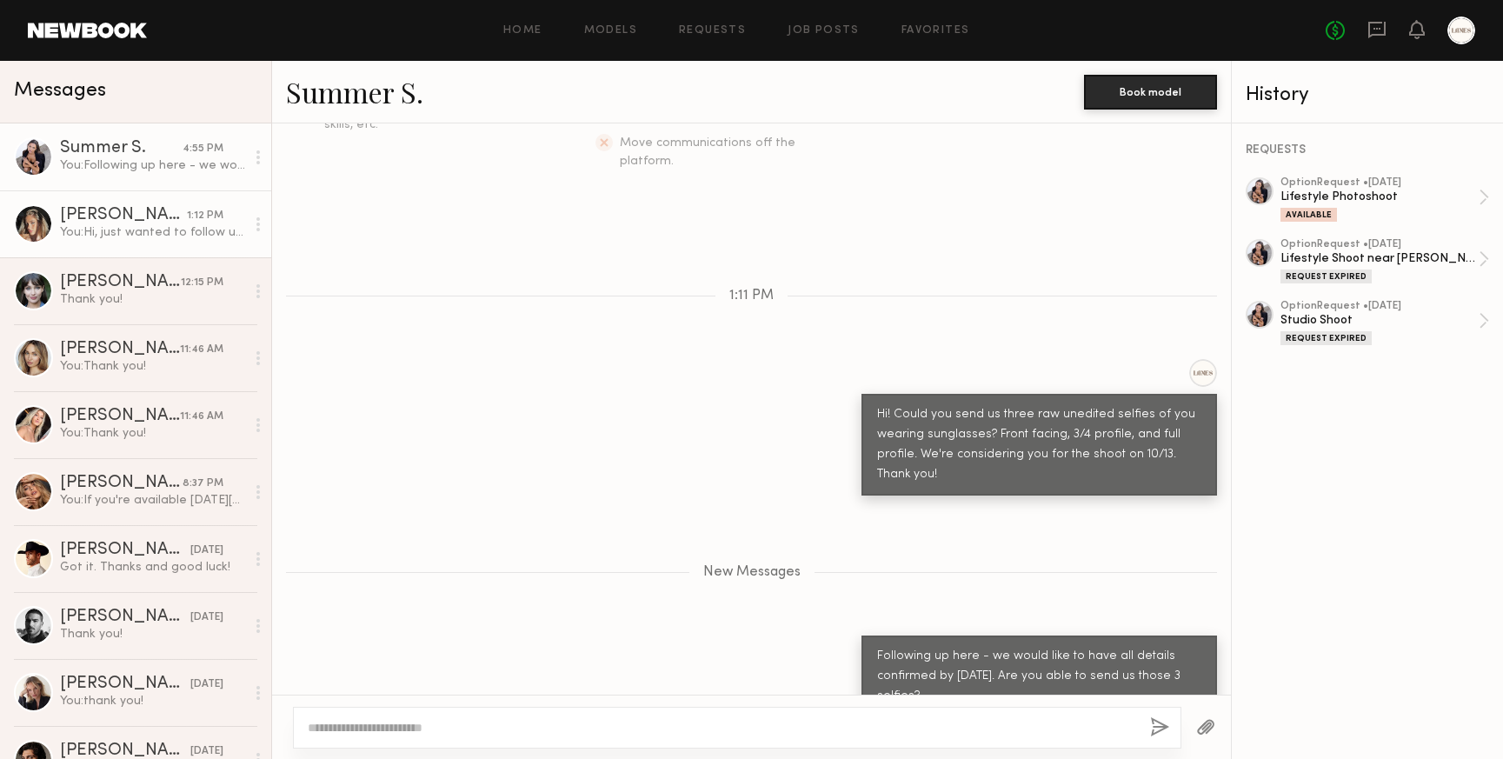
click at [135, 236] on div "You: Hi, just wanted to follow up on the above request - we are making the deci…" at bounding box center [152, 232] width 185 height 17
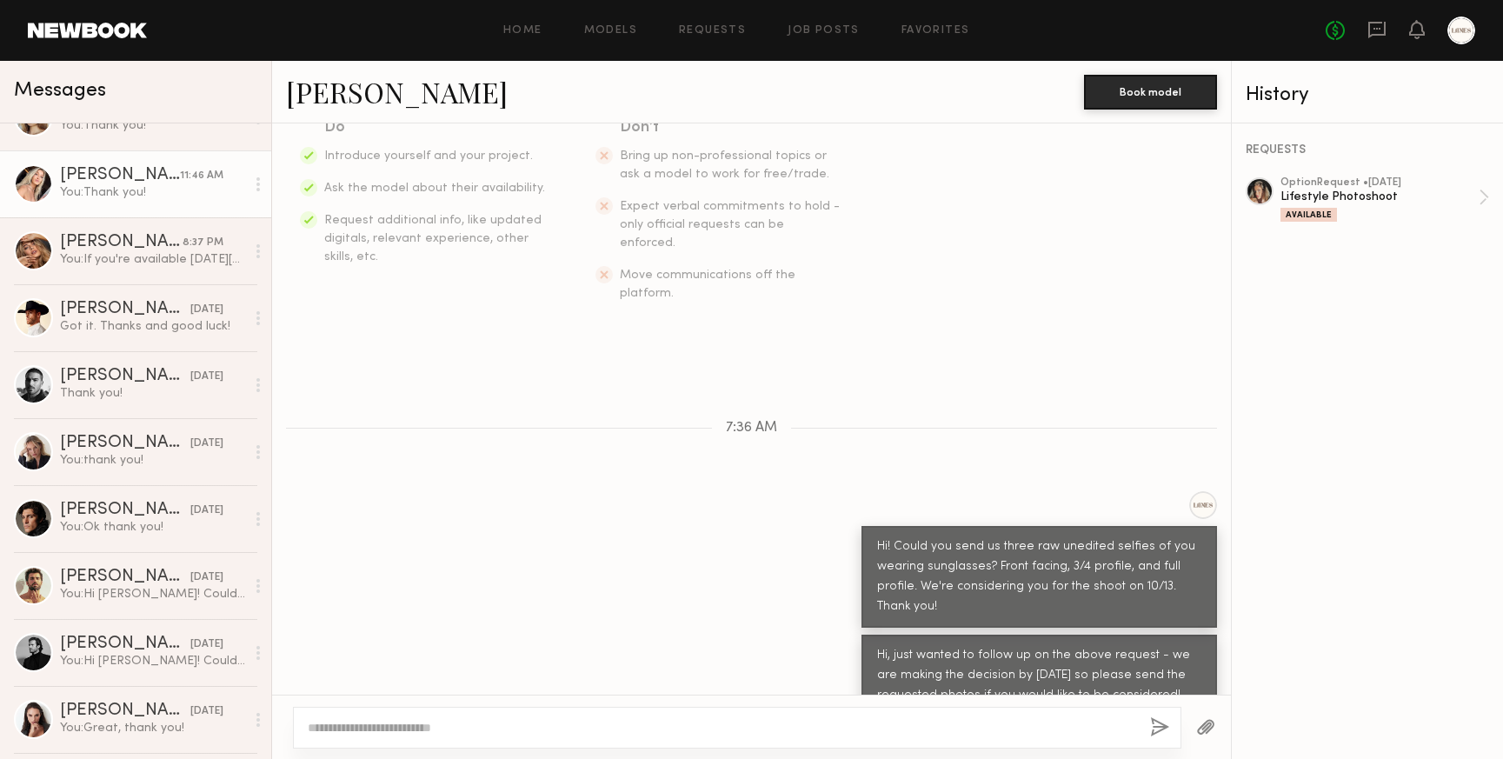
scroll to position [285, 0]
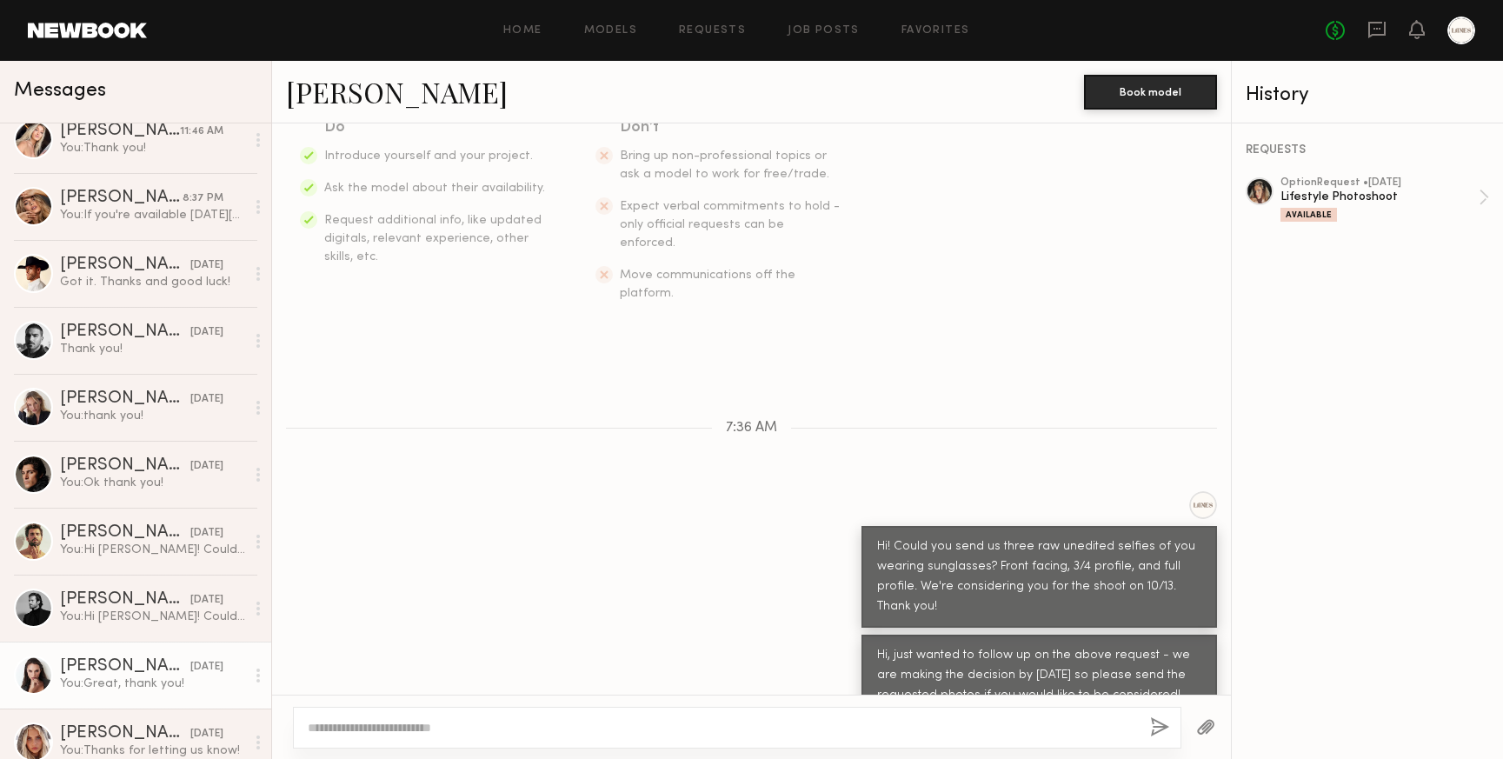
click at [124, 677] on div "You: Great, thank you!" at bounding box center [152, 683] width 185 height 17
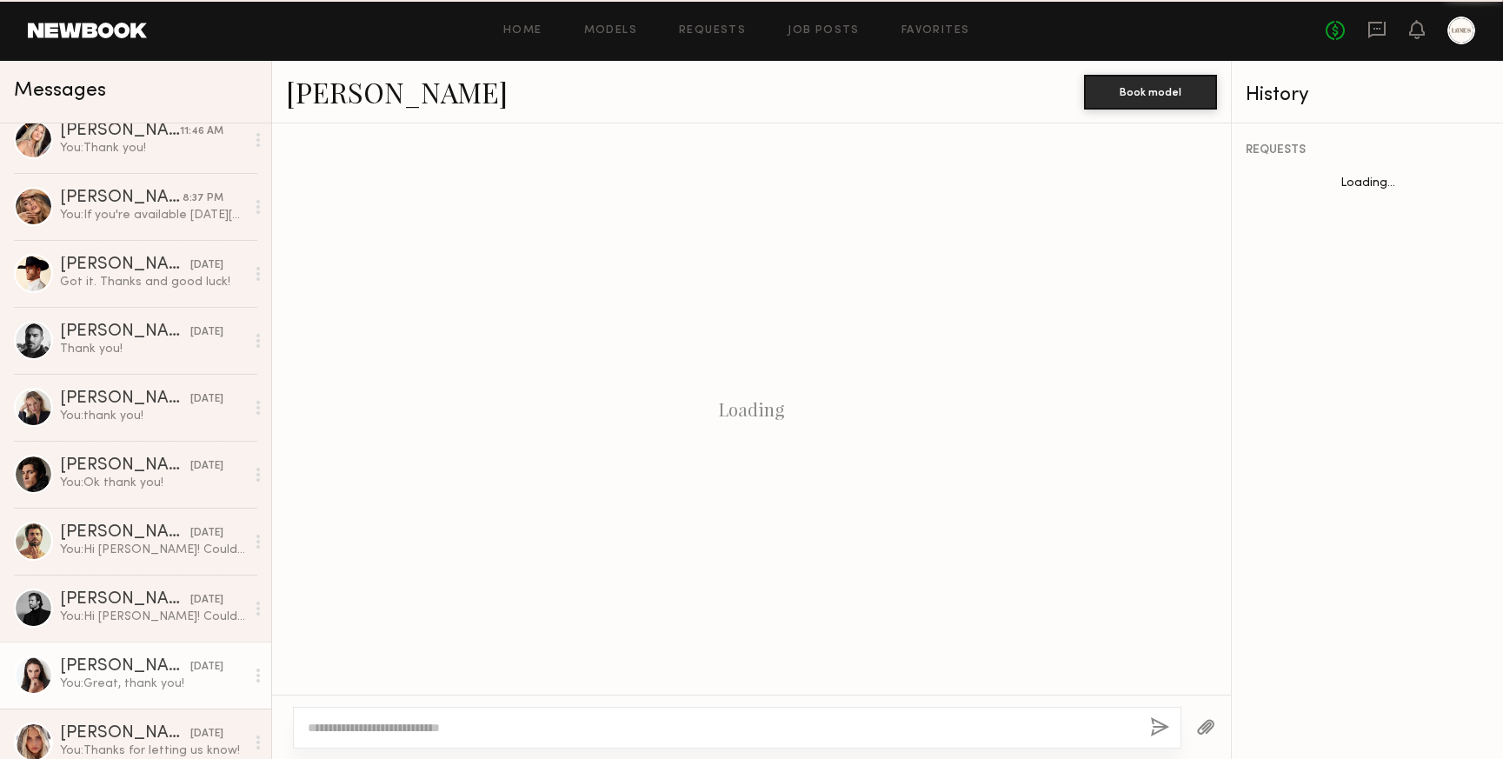
scroll to position [2537, 0]
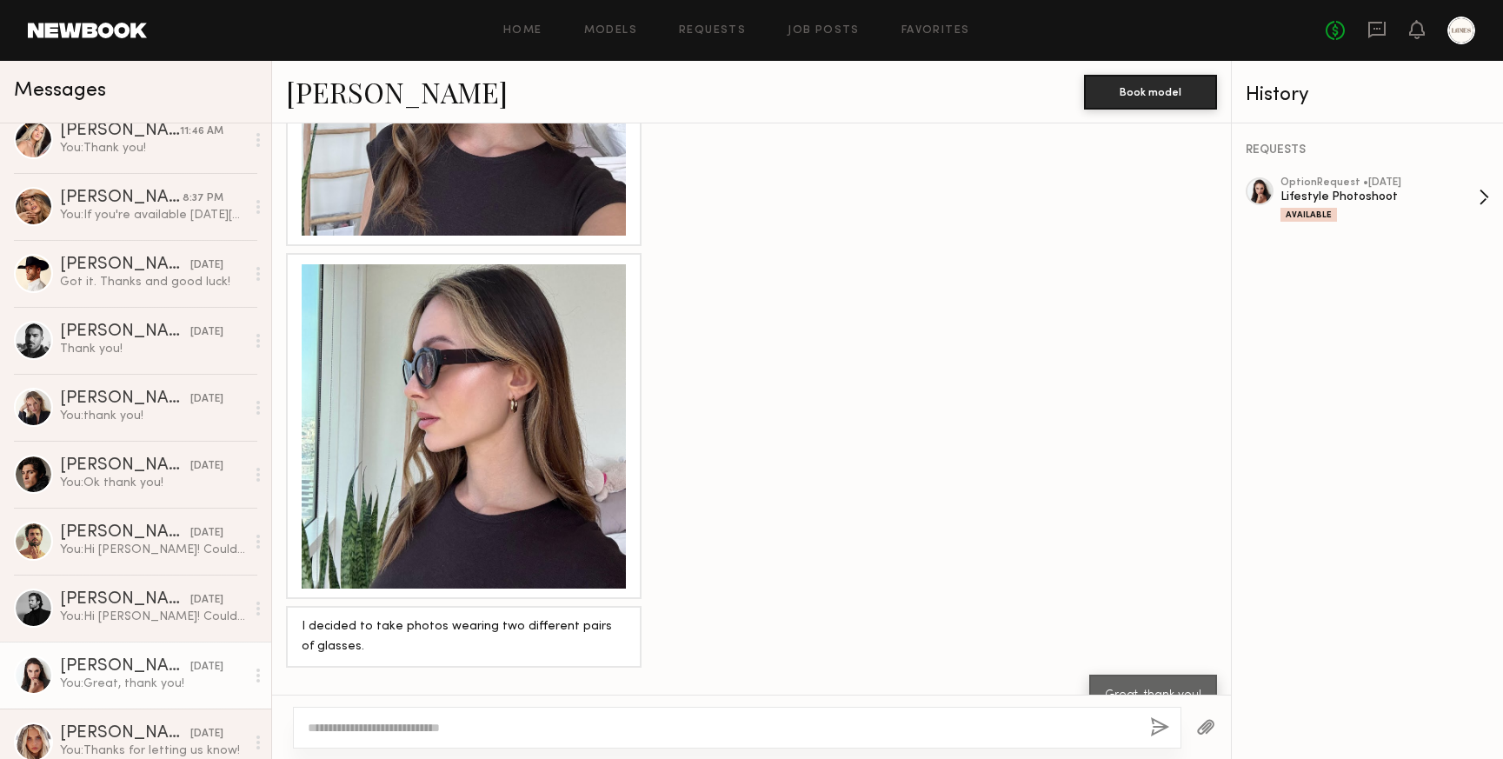
click at [1328, 183] on div "option Request • 10/07/2025" at bounding box center [1379, 182] width 198 height 11
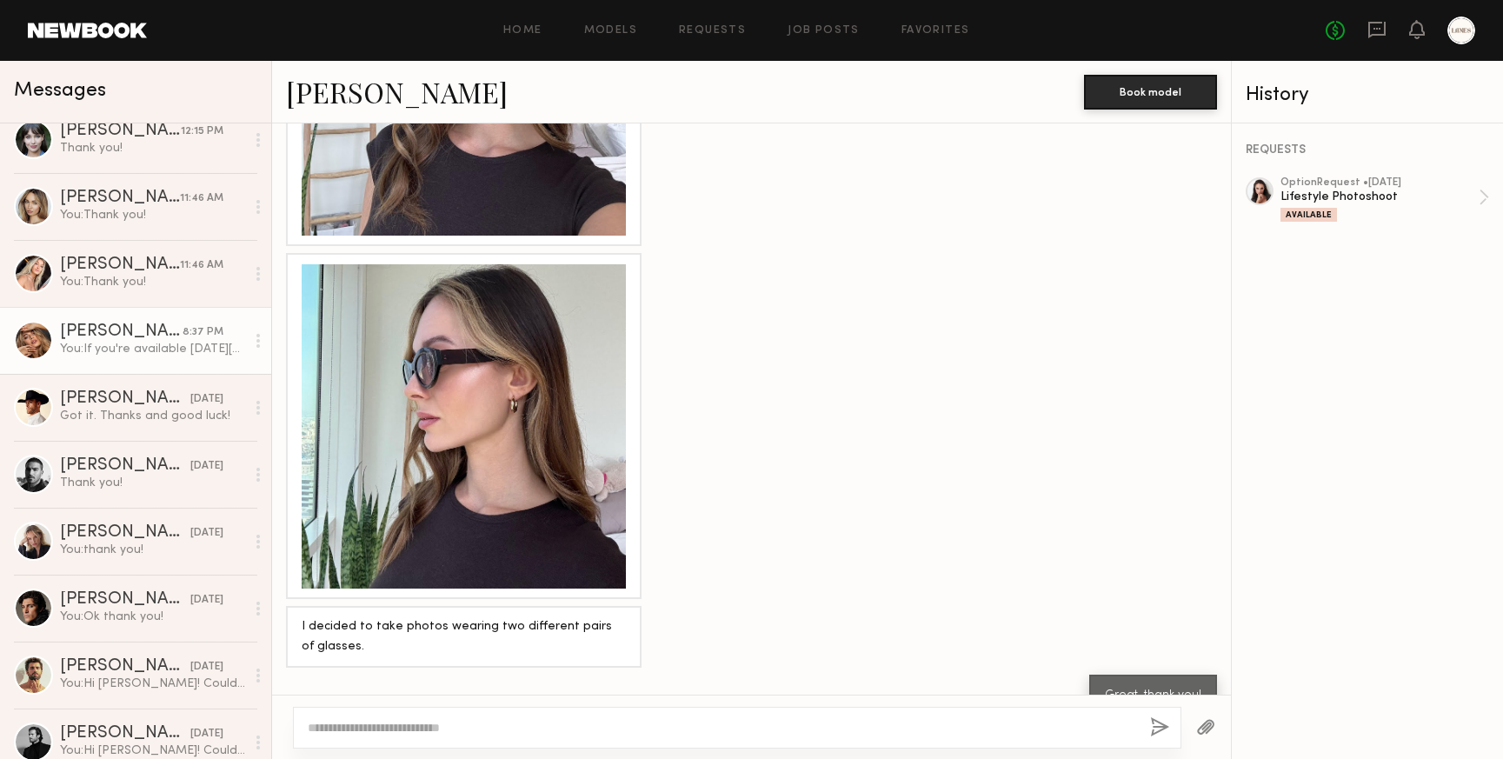
scroll to position [0, 0]
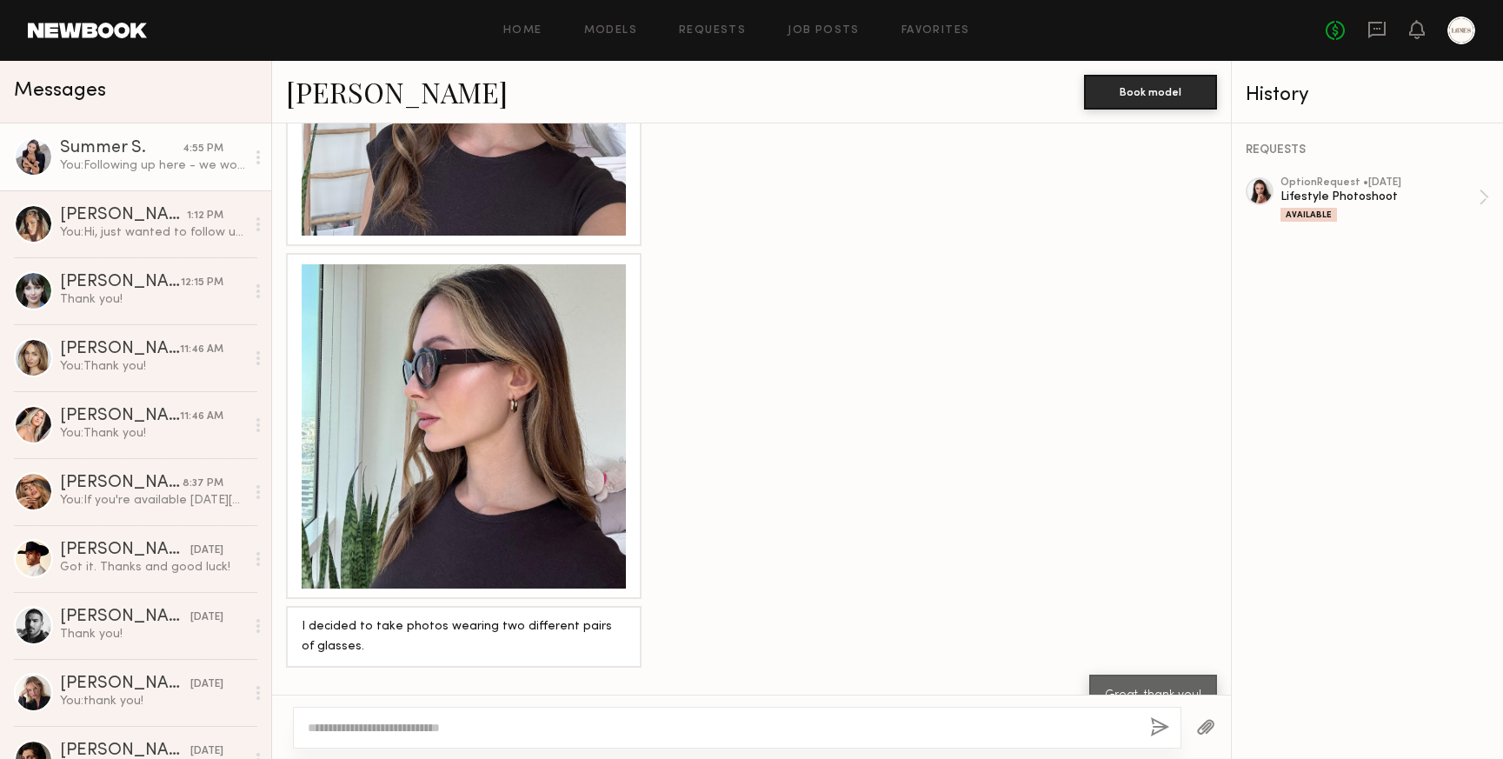
click at [96, 172] on div "You: Following up here - we would like to have all details confirmed by tomorro…" at bounding box center [152, 165] width 185 height 17
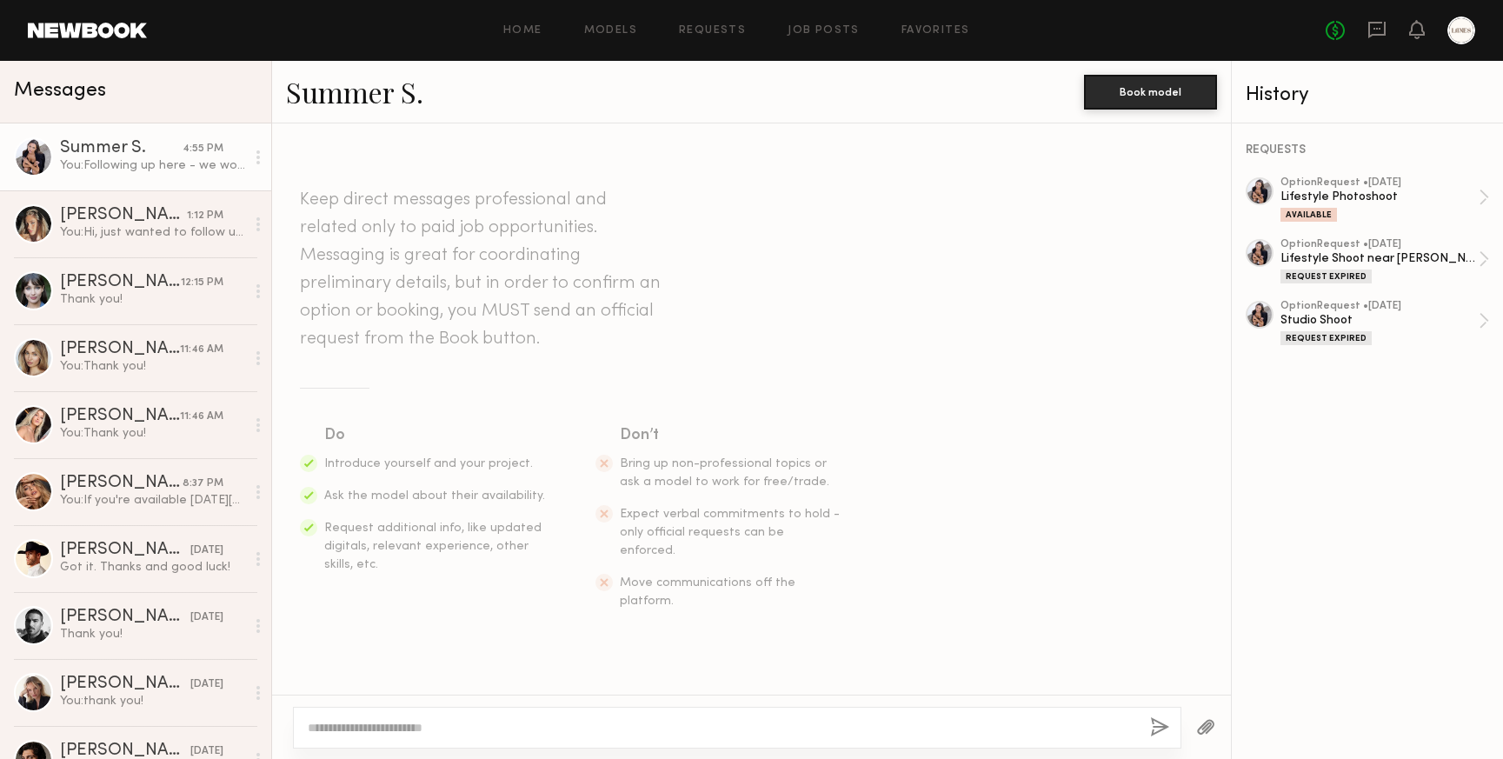
scroll to position [38, 0]
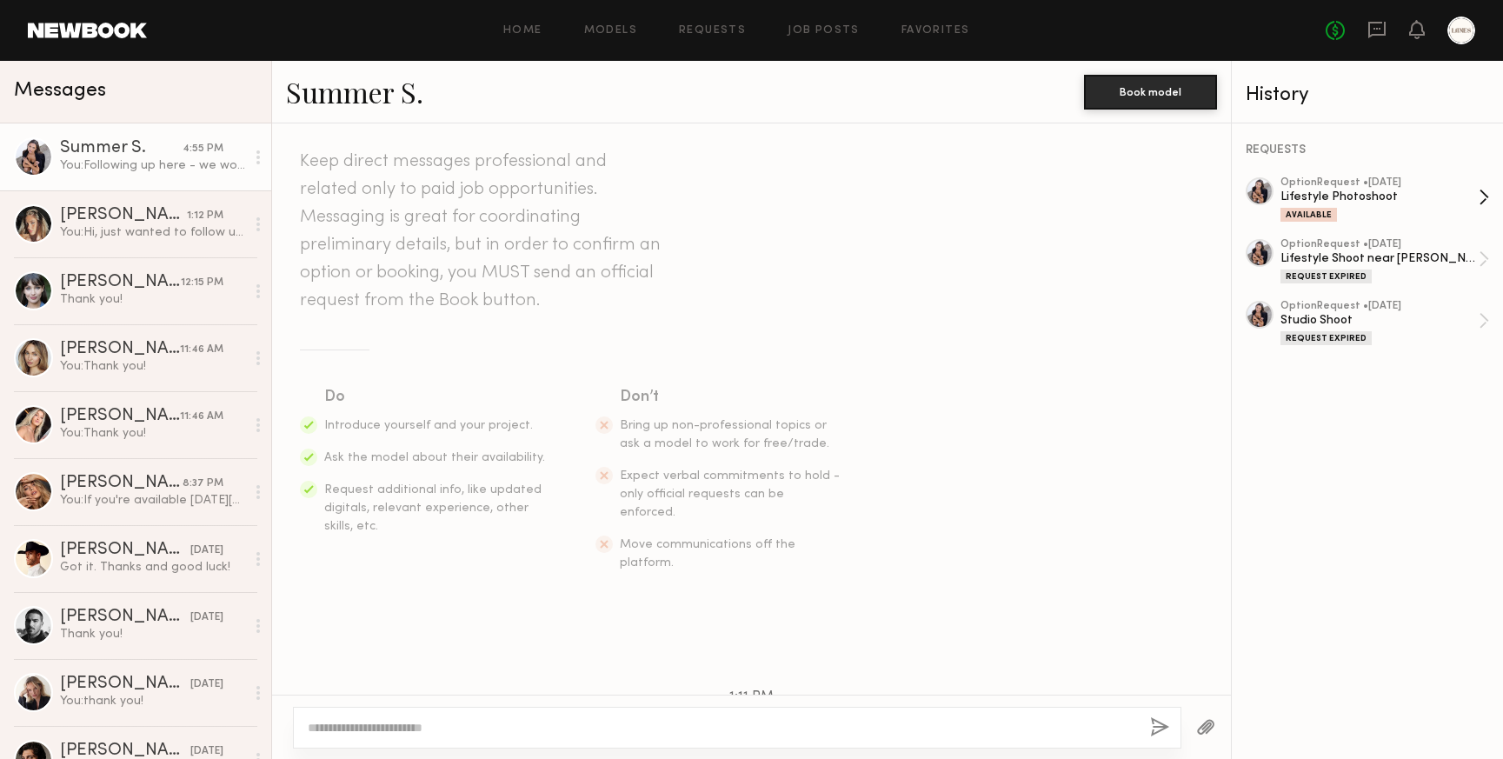
click at [1312, 207] on div "Available" at bounding box center [1379, 214] width 198 height 15
click at [129, 154] on div "Summer S." at bounding box center [121, 148] width 123 height 17
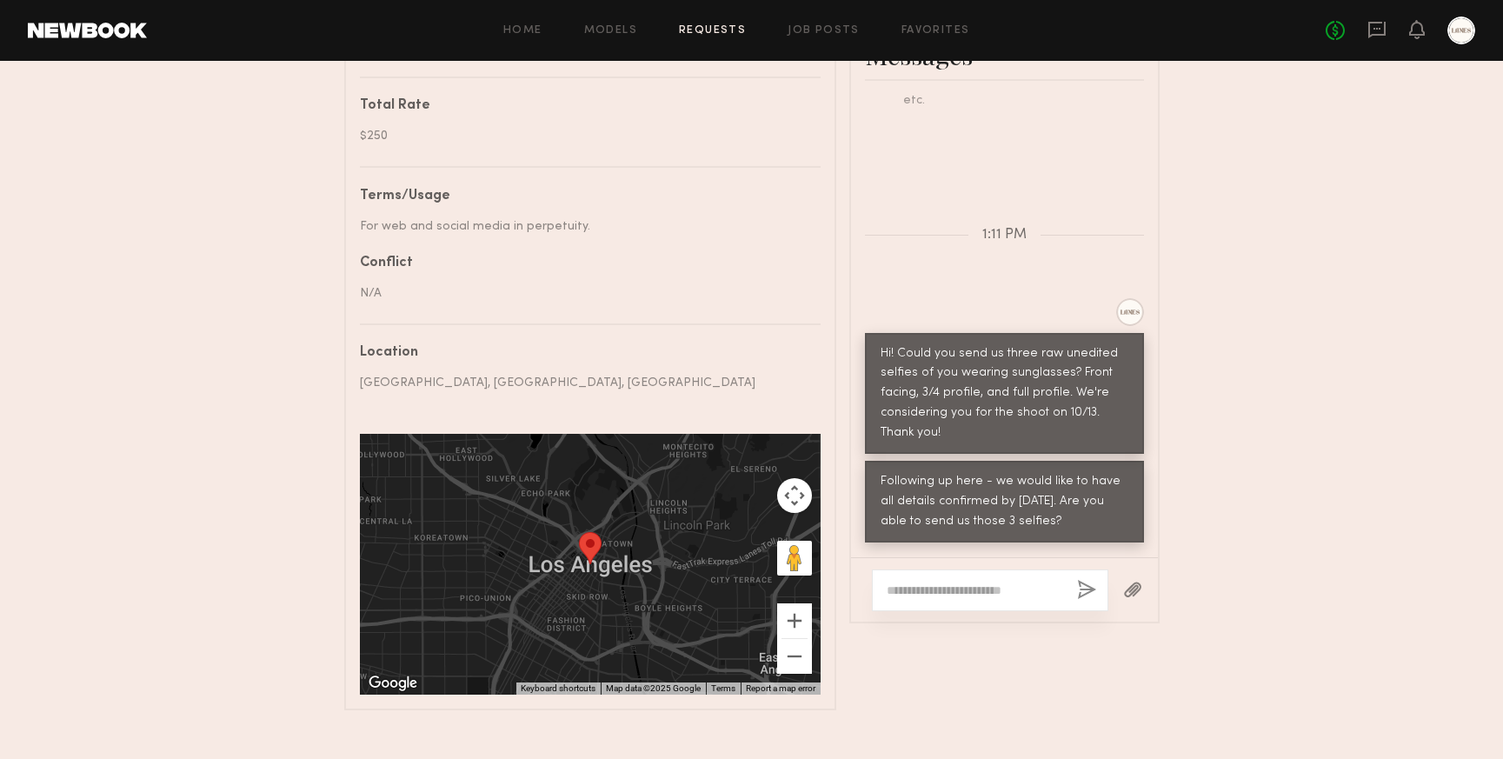
scroll to position [888, 0]
